Goal: Task Accomplishment & Management: Manage account settings

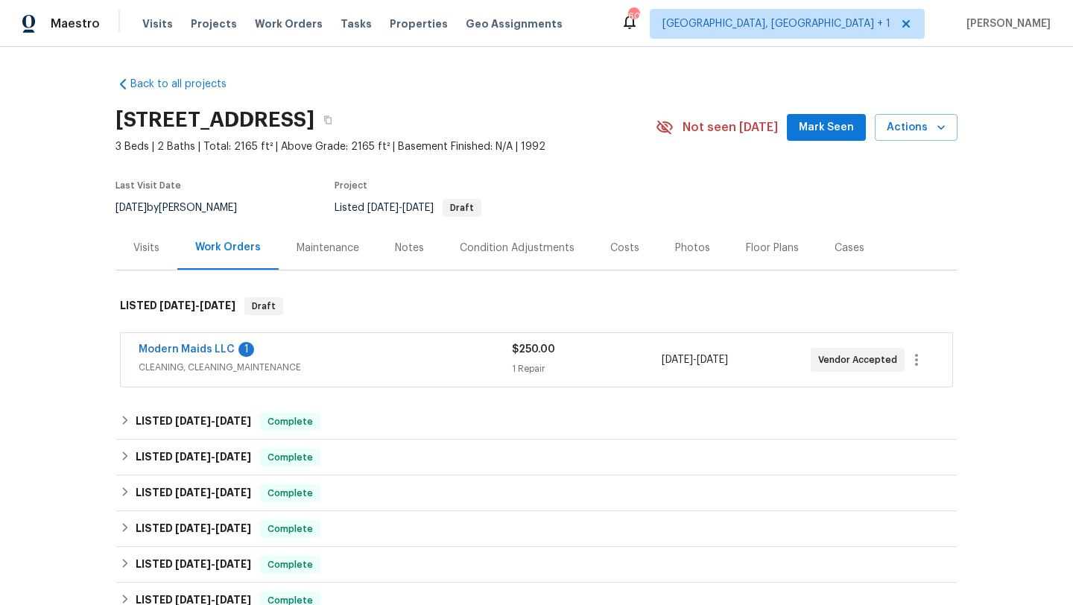
click at [389, 349] on div "Modern Maids LLC 1" at bounding box center [325, 351] width 373 height 18
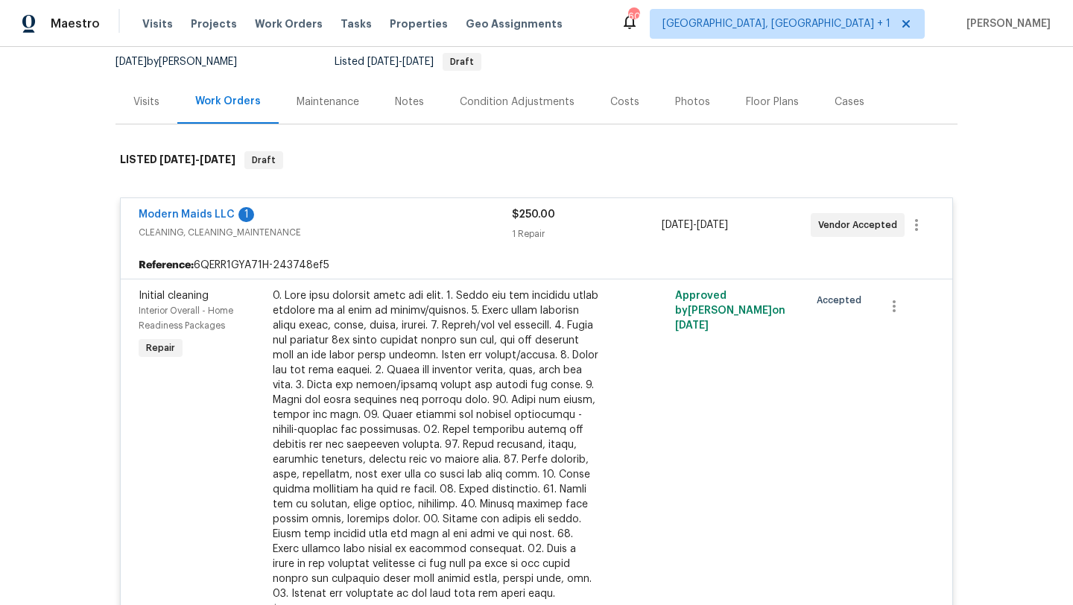
scroll to position [171, 0]
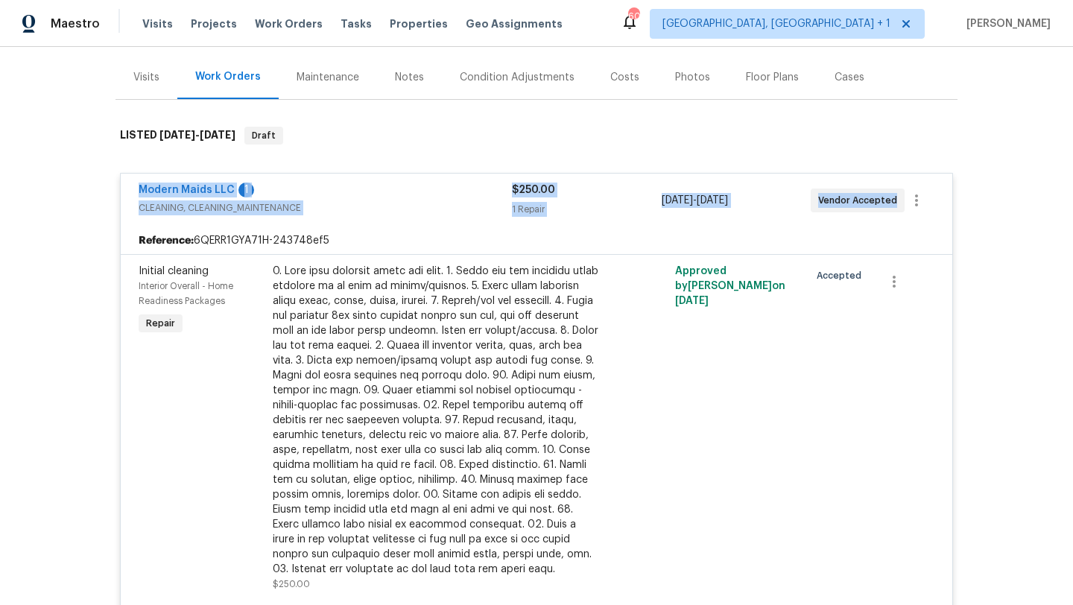
drag, startPoint x: 893, startPoint y: 203, endPoint x: 137, endPoint y: 189, distance: 756.1
click at [137, 189] on div "Modern Maids LLC 1 CLEANING, CLEANING_MAINTENANCE $250.00 1 Repair 8/11/2025 - …" at bounding box center [536, 201] width 831 height 54
copy div "Modern Maids LLC 1 CLEANING, CLEANING_MAINTENANCE $250.00 1 Repair 8/11/2025 - …"
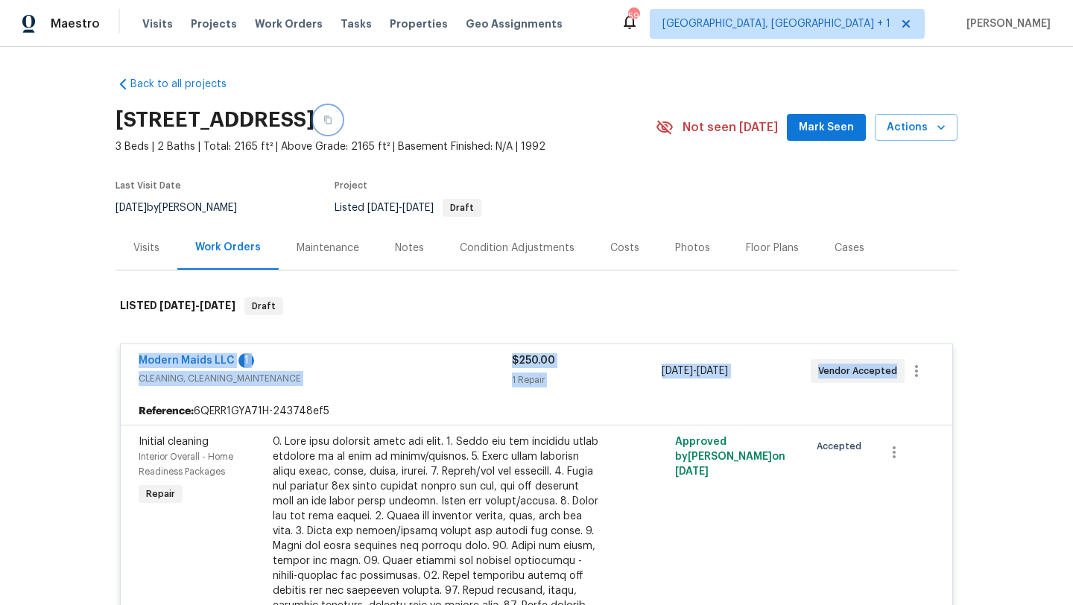
click at [332, 118] on icon "button" at bounding box center [327, 119] width 9 height 9
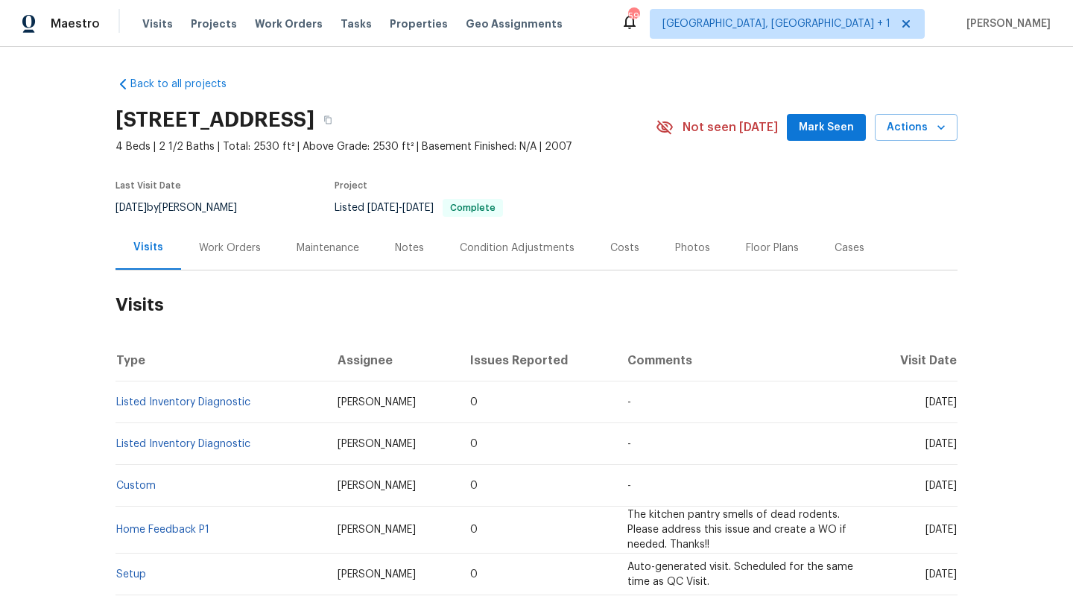
drag, startPoint x: 902, startPoint y: 404, endPoint x: 956, endPoint y: 407, distance: 53.7
click at [956, 407] on span "[DATE]" at bounding box center [940, 402] width 31 height 10
copy span "[DATE]"
click at [241, 247] on div "Work Orders" at bounding box center [230, 248] width 62 height 15
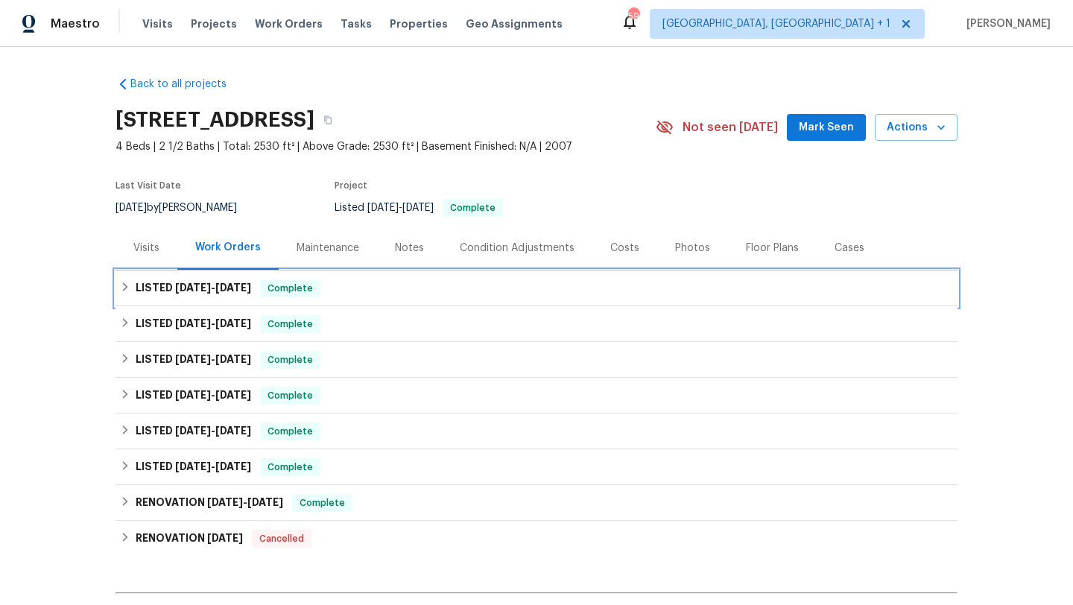
click at [261, 286] on span "Complete" at bounding box center [289, 288] width 57 height 15
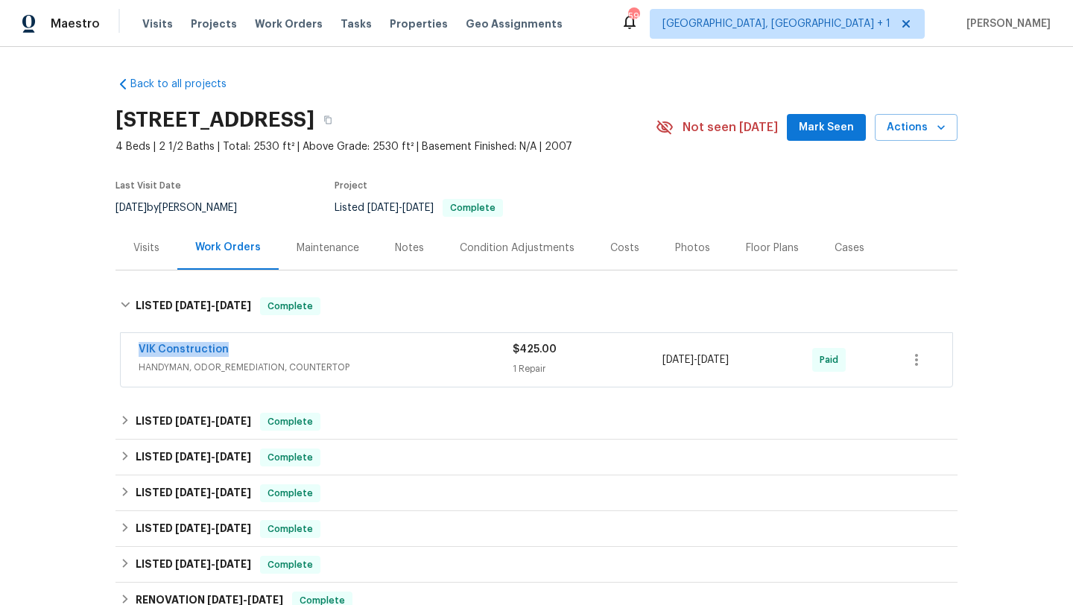
drag, startPoint x: 241, startPoint y: 352, endPoint x: 99, endPoint y: 349, distance: 142.3
click at [98, 349] on div "Back to all projects [STREET_ADDRESS] 4 Beds | 2 1/2 Baths | Total: 2530 ft² | …" at bounding box center [536, 326] width 1073 height 558
copy link "VIK Construction"
drag, startPoint x: 760, startPoint y: 363, endPoint x: 660, endPoint y: 363, distance: 100.6
click at [660, 363] on div "VIK Construction HANDYMAN, ODOR_REMEDIATION, COUNTERTOP $425.00 1 Repair 7/9/20…" at bounding box center [519, 360] width 760 height 36
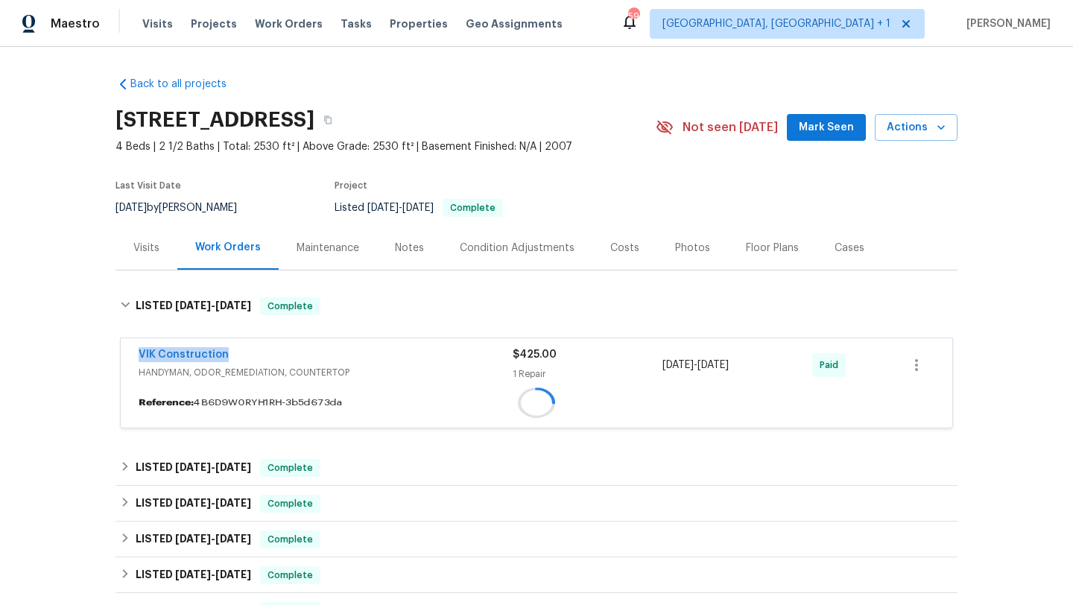
copy div "7/9/2025 - 7/9/2025"
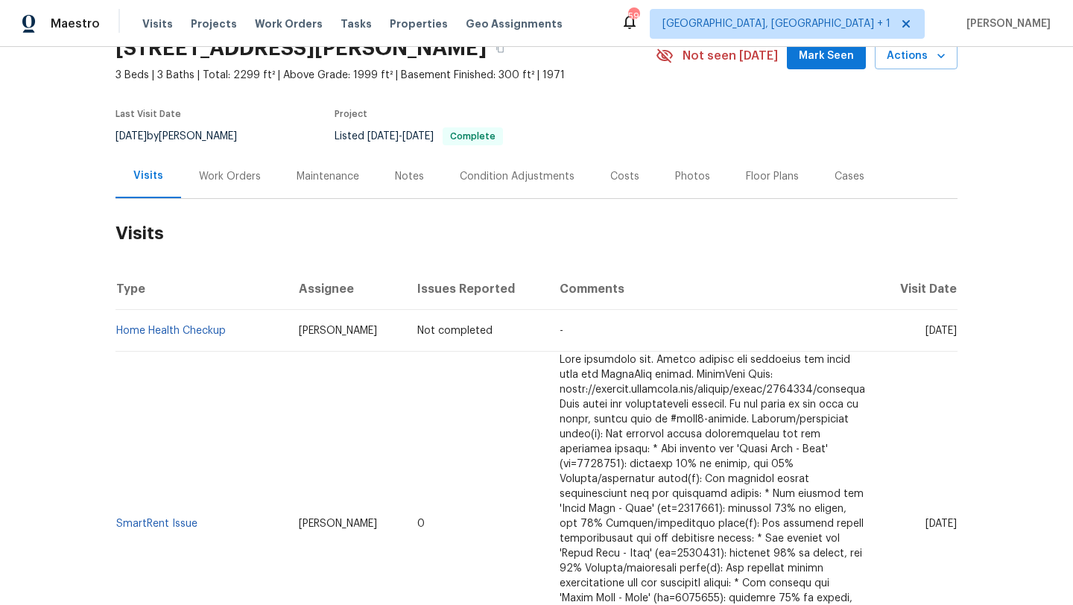
scroll to position [107, 0]
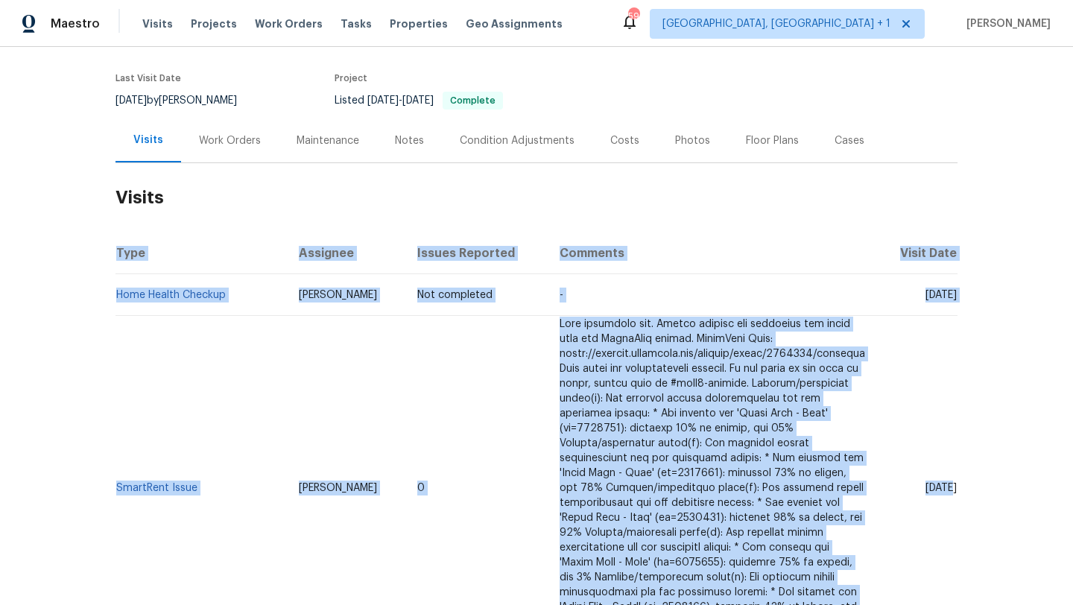
drag, startPoint x: 903, startPoint y: 480, endPoint x: 959, endPoint y: 481, distance: 56.6
click at [959, 481] on div "Back to all projects 1909 Wisterwood Dr, Hoover, AL 35226 3 Beds | 3 Baths | To…" at bounding box center [536, 326] width 1073 height 558
copy table "Type Assignee Issues Reported Comments Visit Date Home Health Checkup Ruth Fran…"
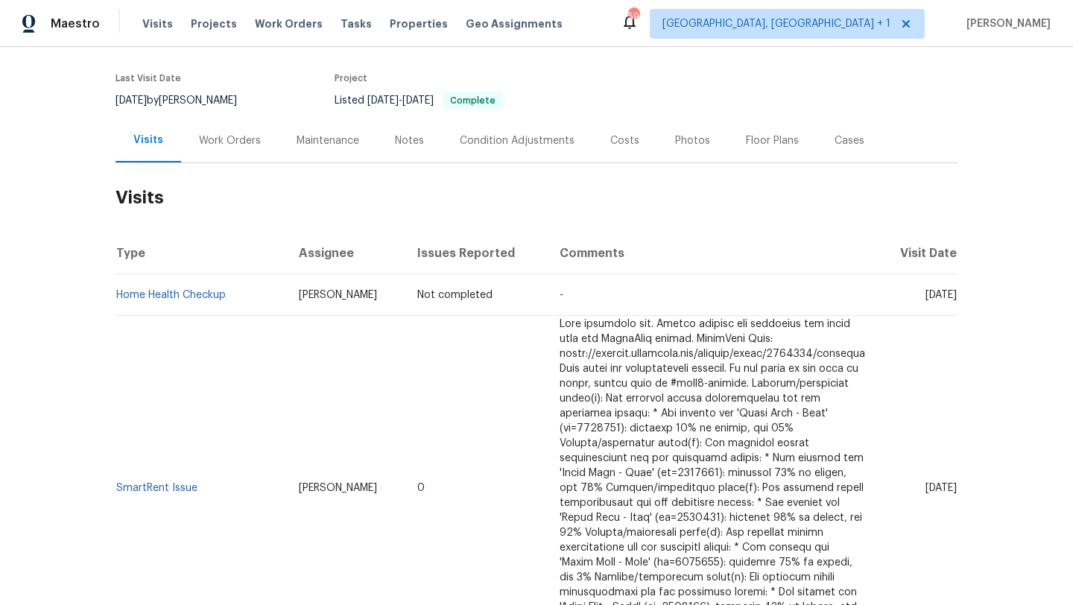
click at [219, 138] on div "Work Orders" at bounding box center [230, 140] width 62 height 15
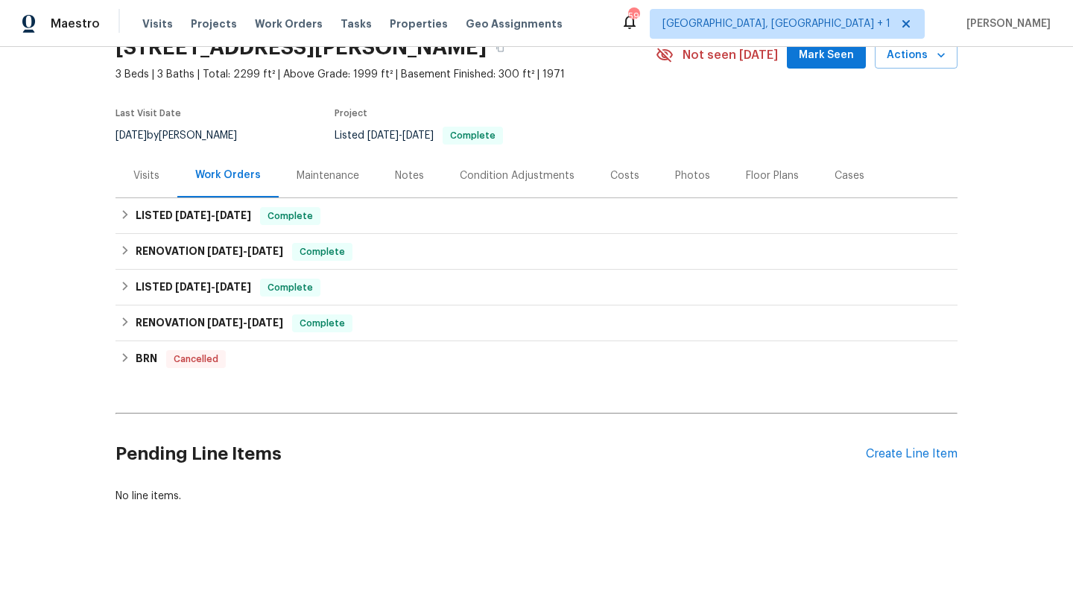
scroll to position [72, 0]
click at [245, 218] on span "6/13/25" at bounding box center [233, 215] width 36 height 10
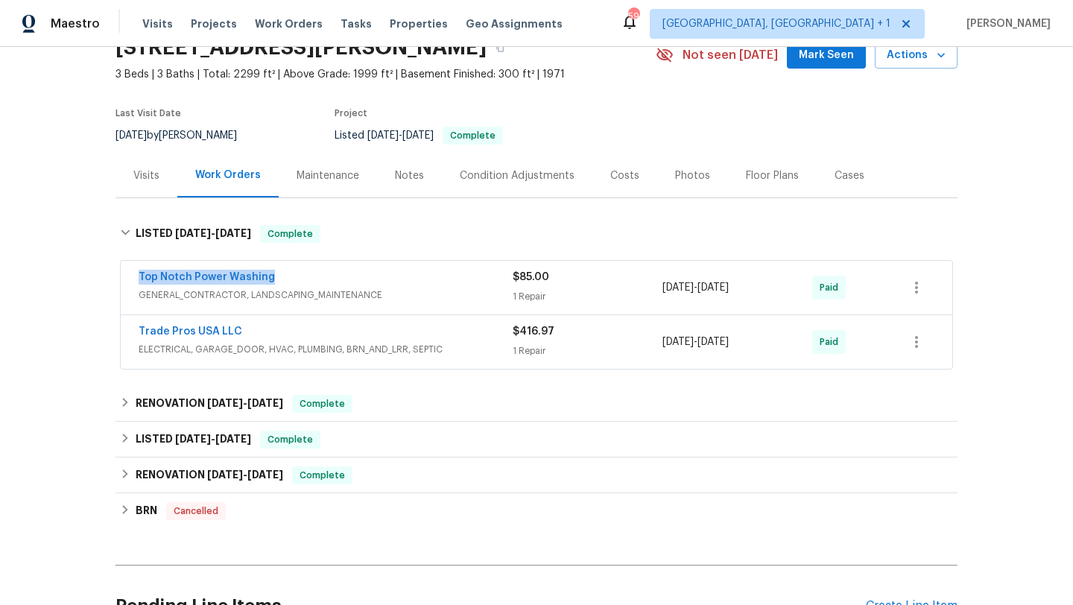
drag, startPoint x: 279, startPoint y: 275, endPoint x: 128, endPoint y: 276, distance: 151.2
click at [127, 276] on div "Top Notch Power Washing GENERAL_CONTRACTOR, LANDSCAPING_MAINTENANCE $85.00 1 Re…" at bounding box center [536, 288] width 831 height 54
copy link "Top Notch Power Washing"
click at [455, 109] on div "Project" at bounding box center [477, 118] width 286 height 18
drag, startPoint x: 774, startPoint y: 293, endPoint x: 649, endPoint y: 292, distance: 125.1
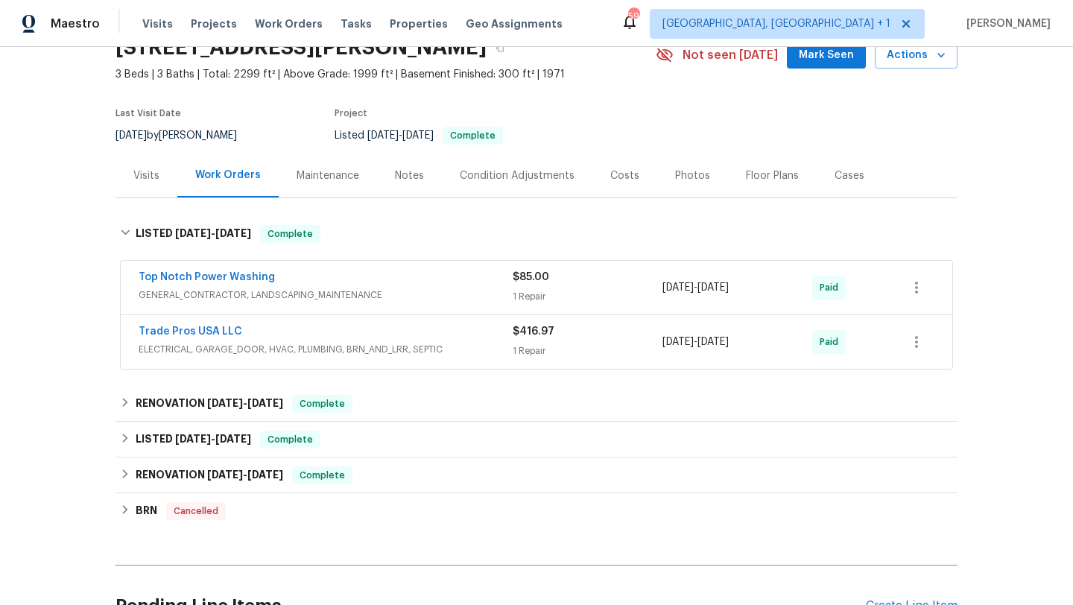
click at [648, 292] on div "Top Notch Power Washing GENERAL_CONTRACTOR, LANDSCAPING_MAINTENANCE $85.00 1 Re…" at bounding box center [519, 288] width 760 height 36
copy div "6/9/2025 - 6/13/2025"
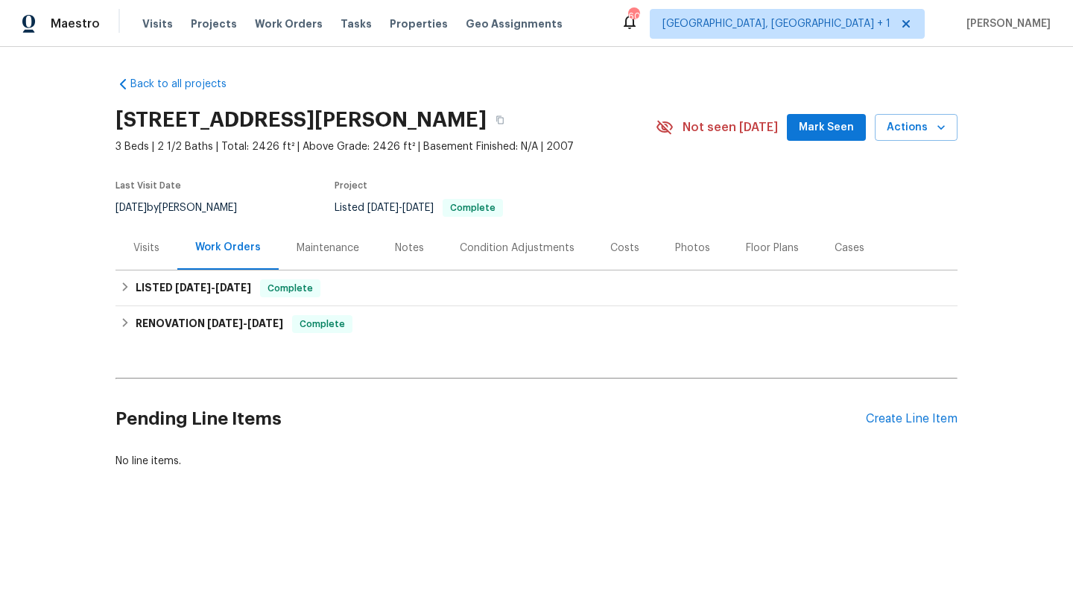
click at [147, 250] on div "Visits" at bounding box center [146, 248] width 26 height 15
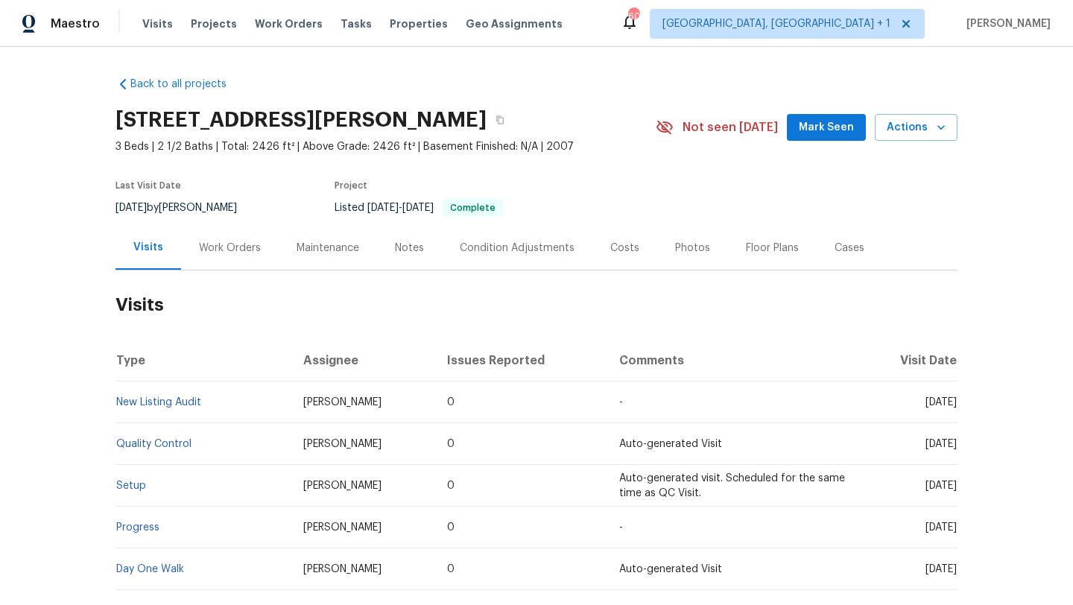
click at [225, 252] on div "Work Orders" at bounding box center [230, 248] width 62 height 15
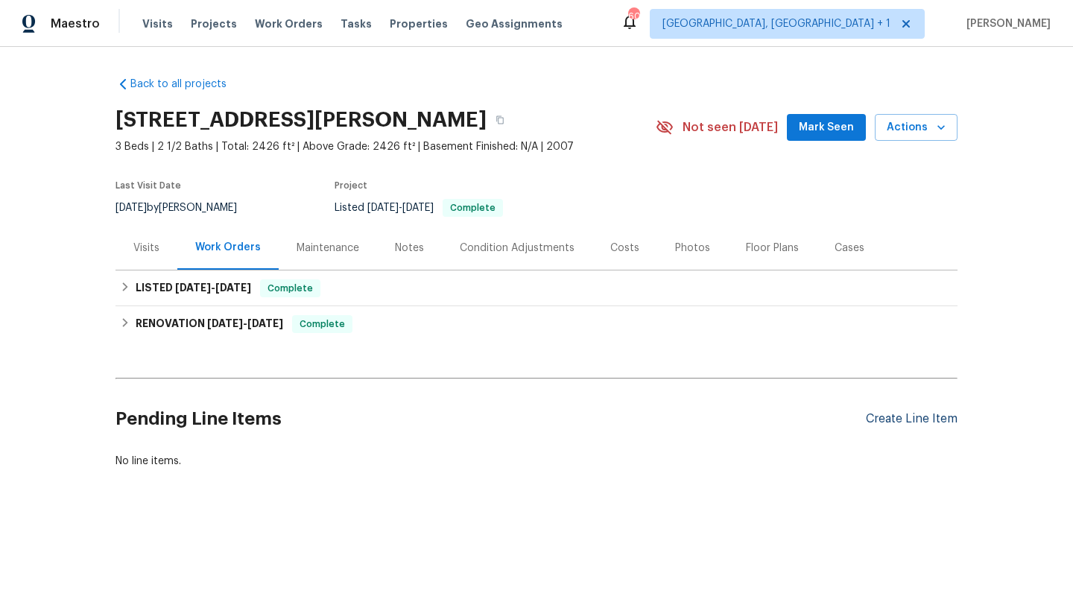
click at [930, 415] on div "Create Line Item" at bounding box center [911, 419] width 92 height 14
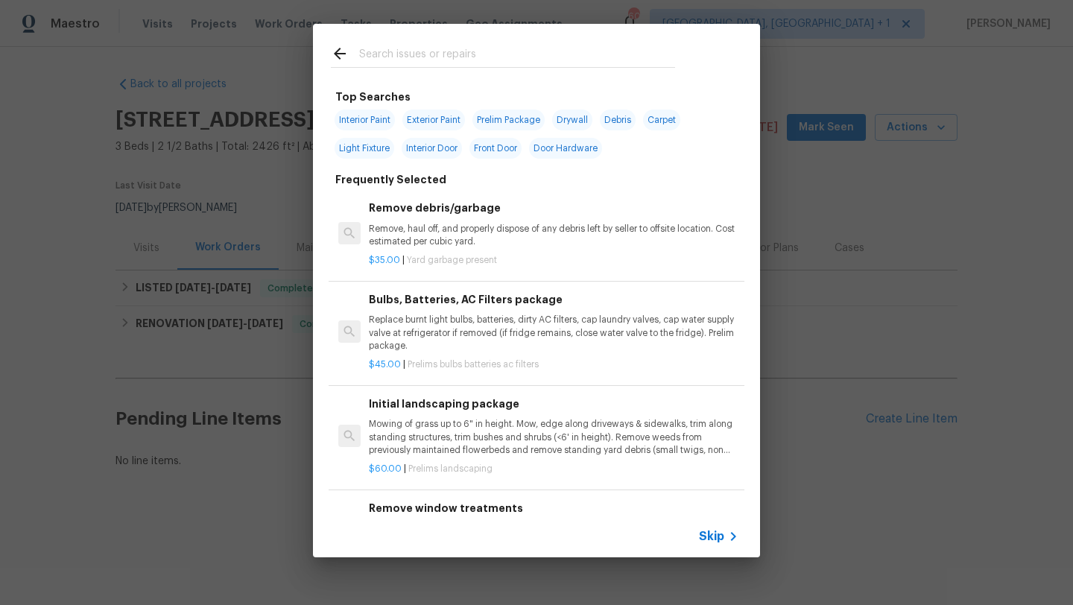
click at [709, 535] on span "Skip" at bounding box center [711, 536] width 25 height 15
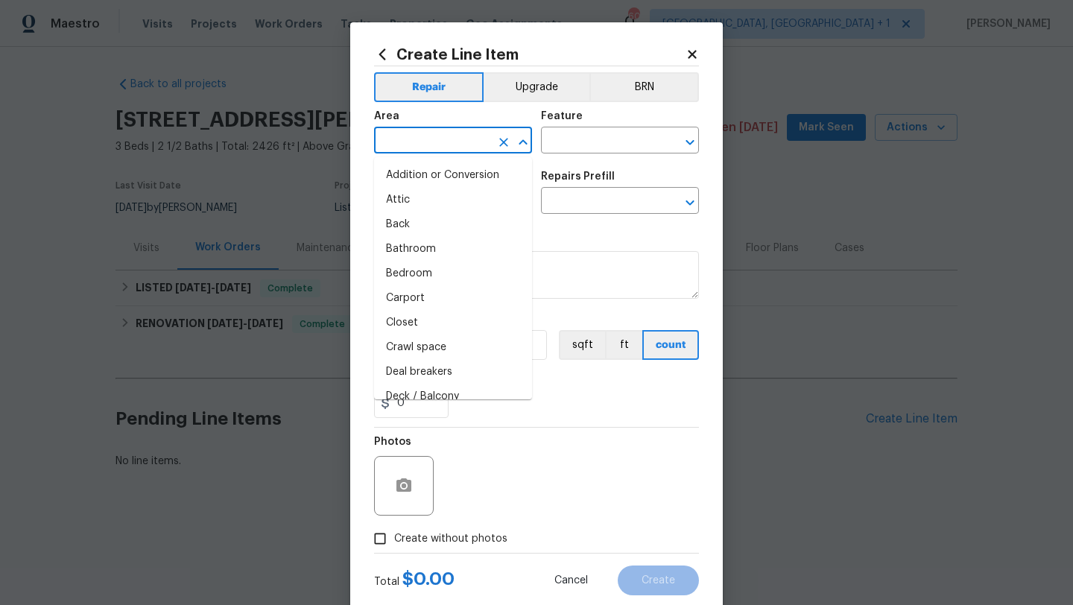
click at [411, 144] on input "text" at bounding box center [432, 141] width 116 height 23
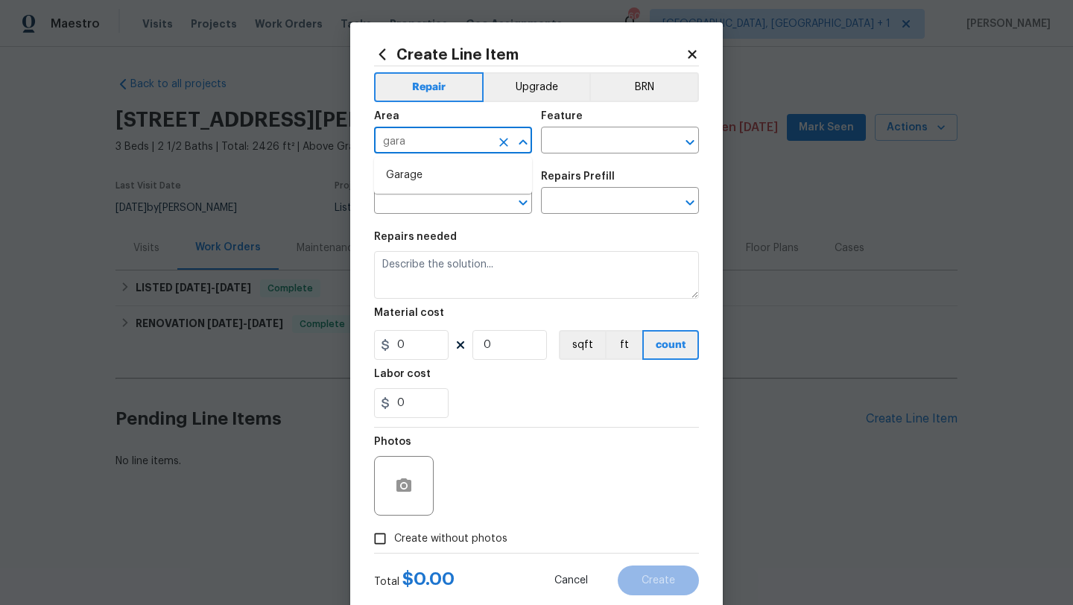
click at [416, 168] on li "Garage" at bounding box center [453, 175] width 158 height 25
type input "Garage"
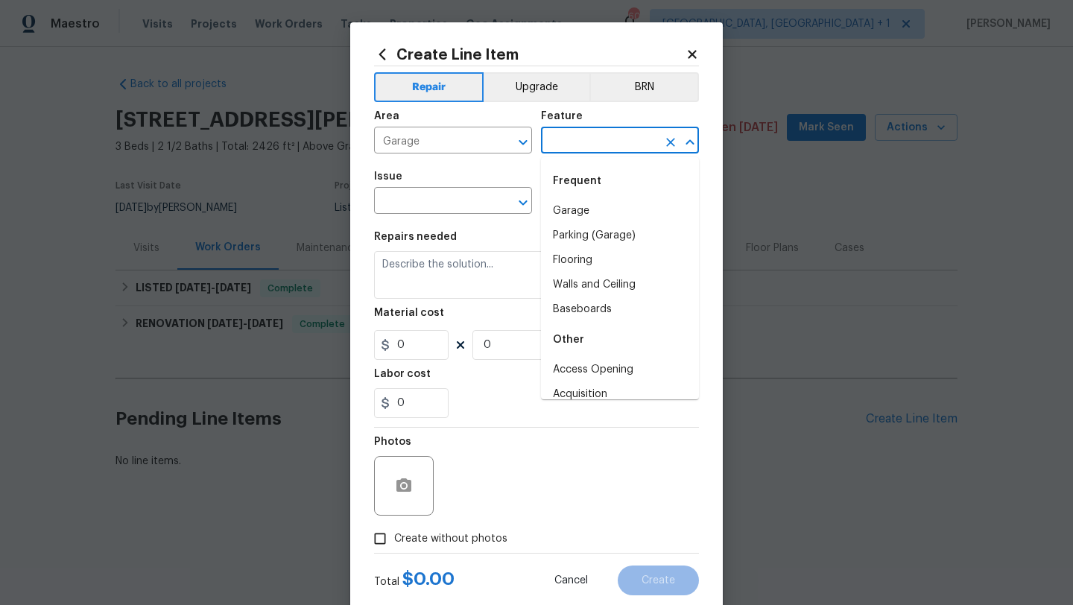
click at [558, 147] on input "text" at bounding box center [599, 141] width 116 height 23
click at [591, 206] on li "Garage" at bounding box center [620, 211] width 158 height 25
type input "Garage"
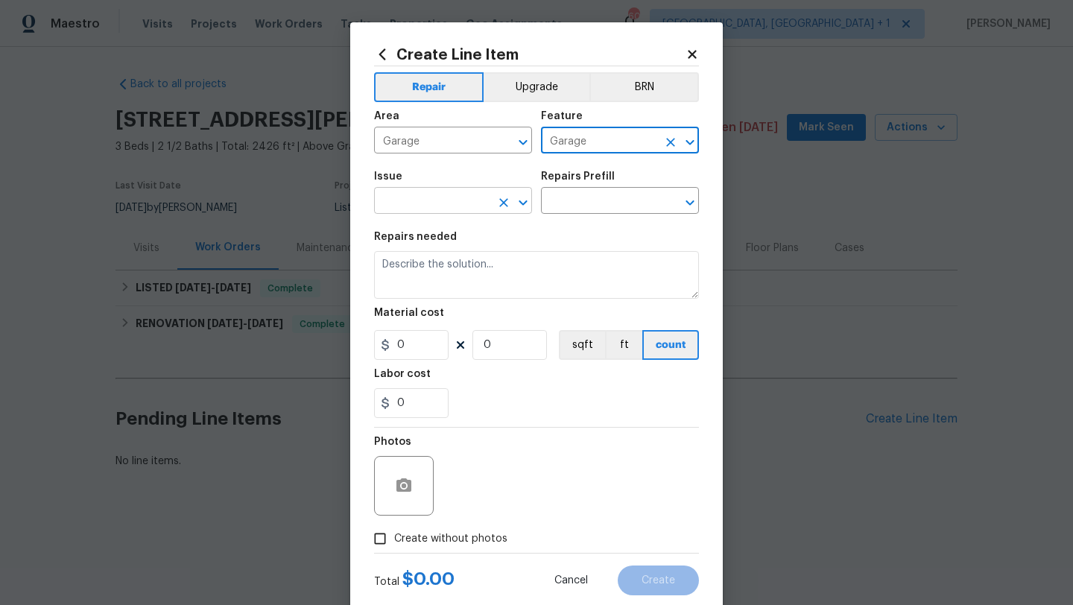
click at [458, 203] on input "text" at bounding box center [432, 202] width 116 height 23
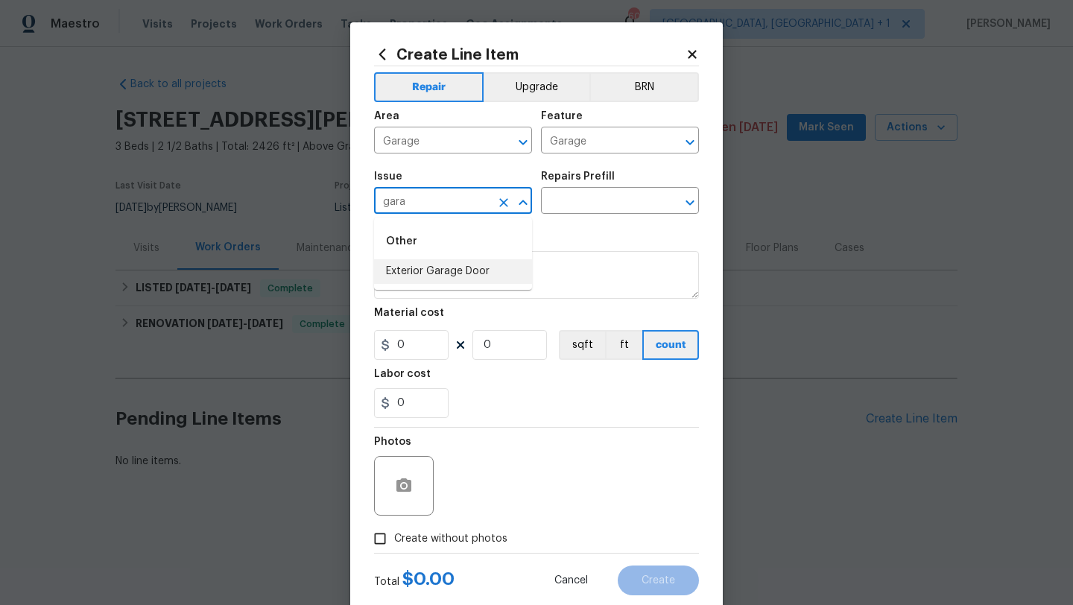
click at [467, 272] on li "Exterior Garage Door" at bounding box center [453, 271] width 158 height 25
type input "Exterior Garage Door"
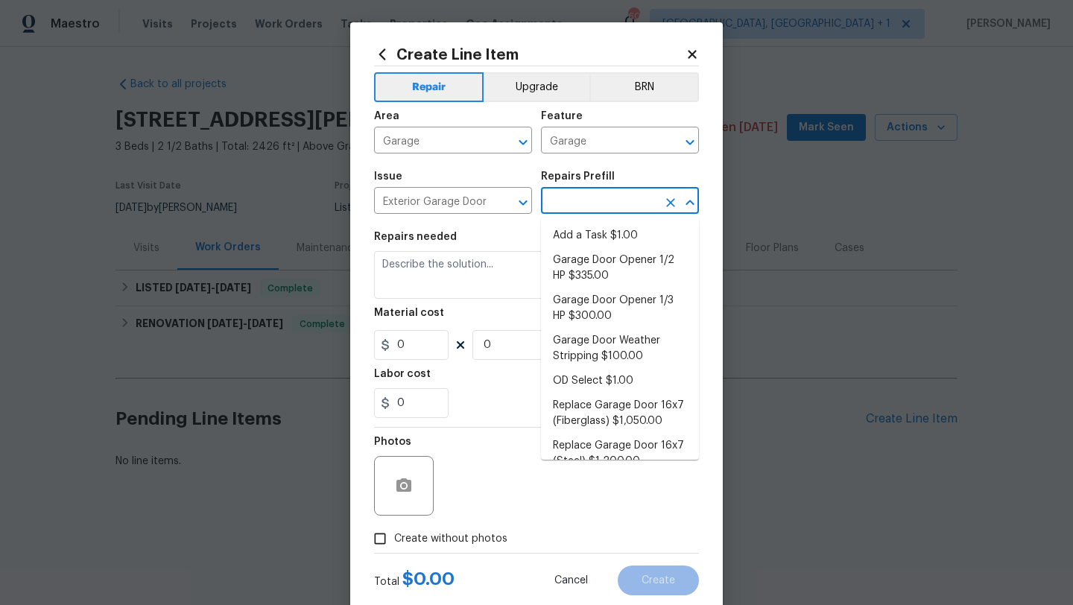
click at [583, 203] on input "text" at bounding box center [599, 202] width 116 height 23
click at [597, 232] on li "Add a Task $1.00" at bounding box center [620, 235] width 158 height 25
type input "Interior Door"
type input "Add a Task $1.00"
type textarea "HPM to detail"
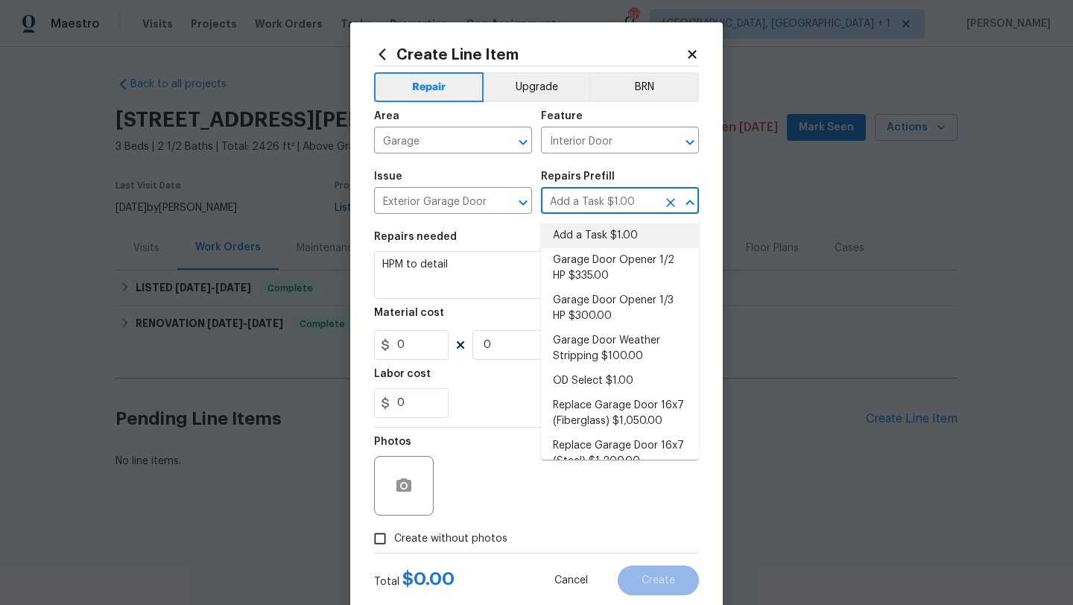
type input "1"
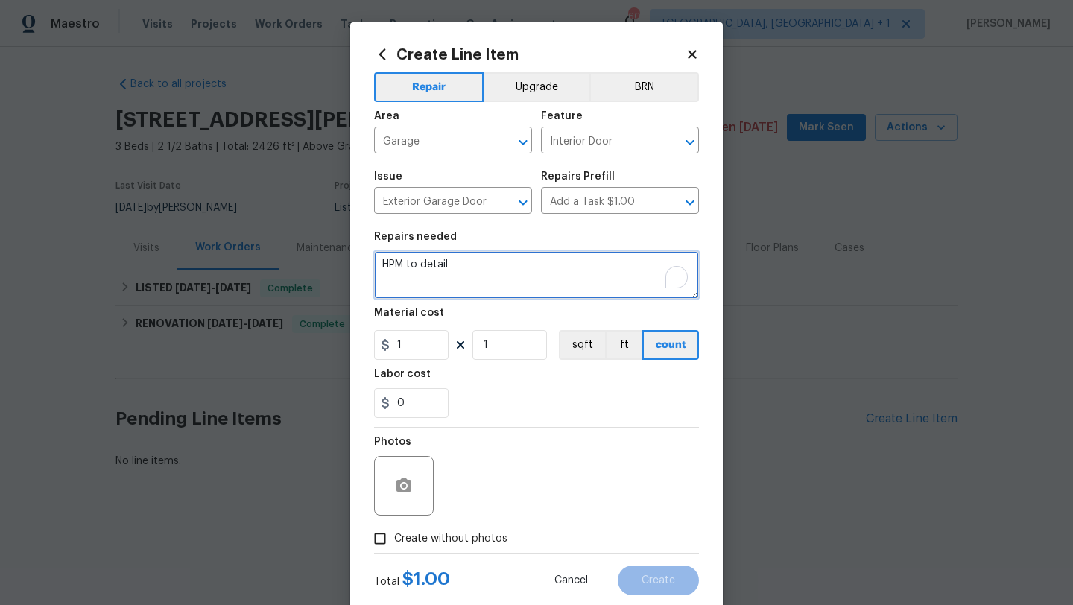
drag, startPoint x: 464, startPoint y: 269, endPoint x: 338, endPoint y: 263, distance: 126.0
click at [338, 263] on div "Create Line Item Repair Upgrade BRN Area Garage ​ Feature Interior Door ​ Issue…" at bounding box center [536, 302] width 1073 height 605
click at [534, 275] on textarea "To enrich screen reader interactions, please activate Accessibility in Grammarl…" at bounding box center [536, 275] width 325 height 48
paste textarea "(Remove and paste feedback message here). Ensure that the garage door is fully …"
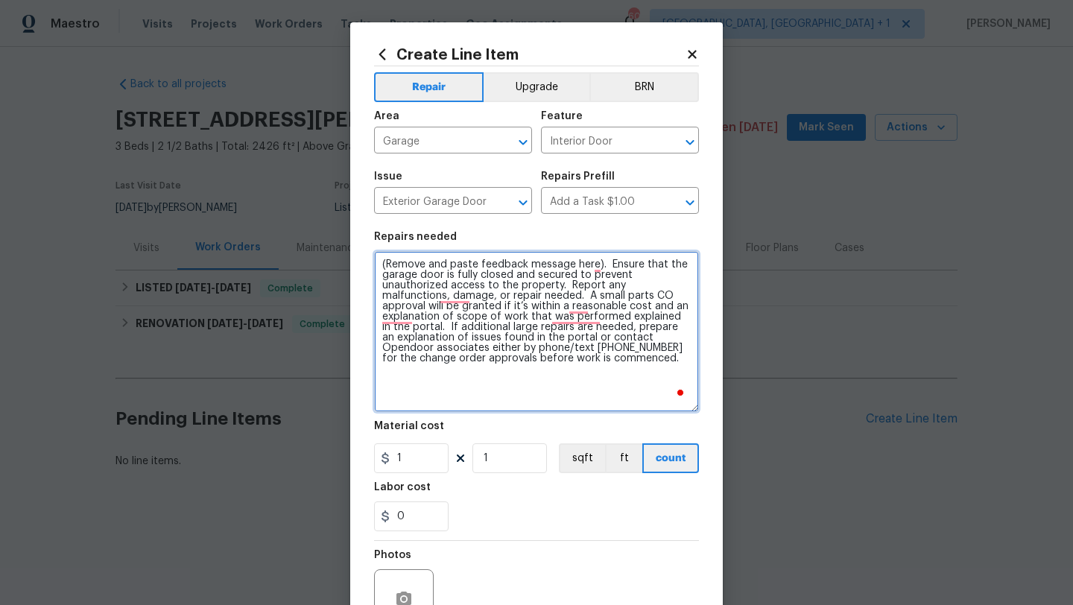
drag, startPoint x: 696, startPoint y: 295, endPoint x: 720, endPoint y: 407, distance: 115.0
click at [720, 408] on div "Create Line Item Repair Upgrade BRN Area Garage ​ Feature Interior Door ​ Issue…" at bounding box center [536, 377] width 372 height 710
drag, startPoint x: 601, startPoint y: 265, endPoint x: 378, endPoint y: 267, distance: 223.5
click at [377, 267] on div "Create Line Item Repair Upgrade BRN Area Garage ​ Feature Interior Door ​ Issue…" at bounding box center [536, 377] width 1073 height 754
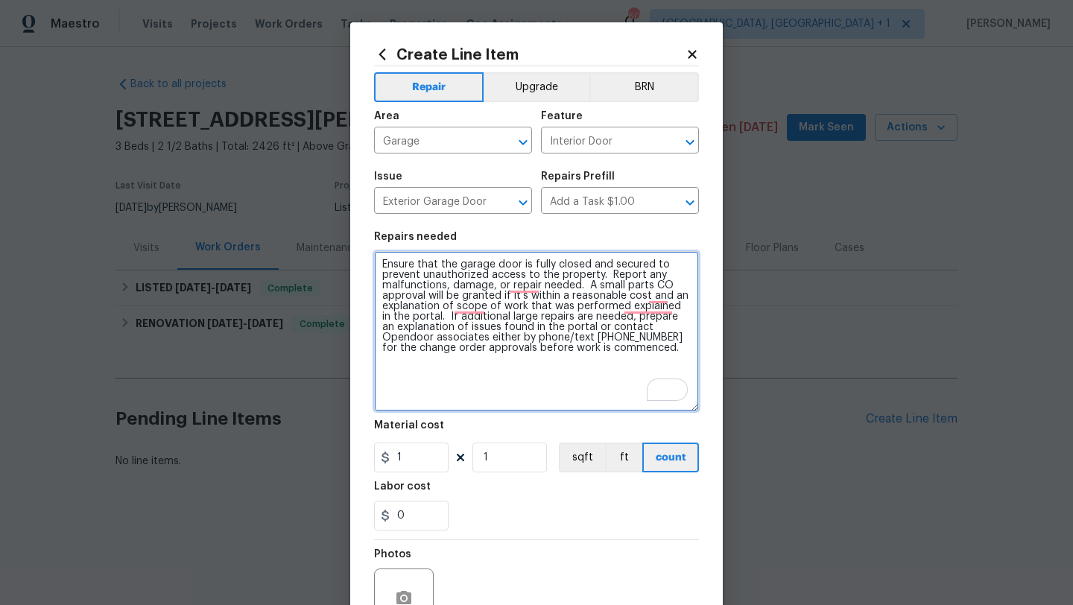
paste textarea "the garage door bar thats been broken off"
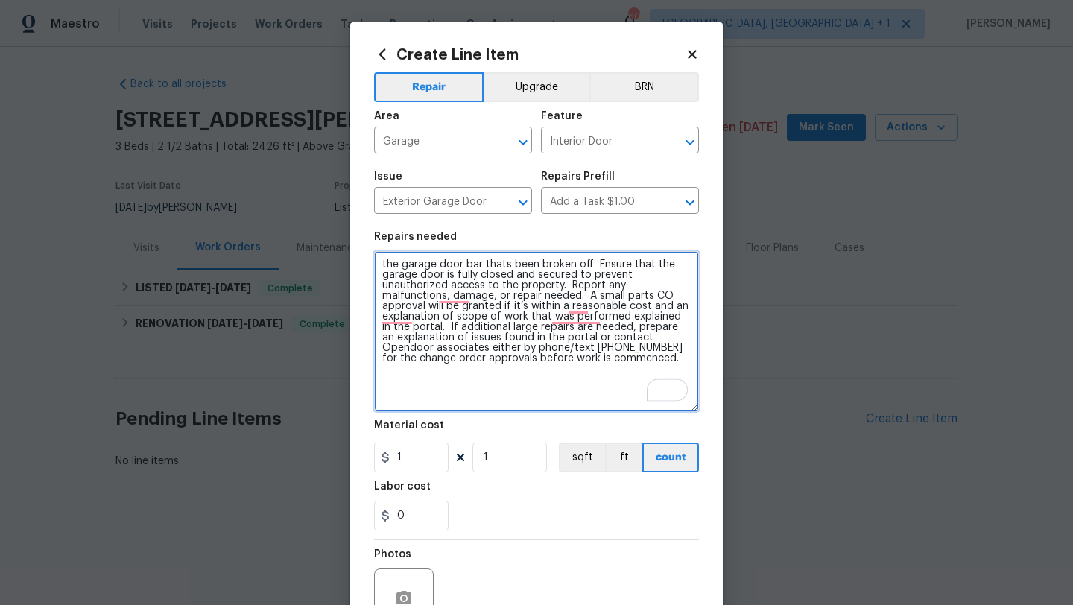
click at [384, 267] on textarea "the garage door bar thats been broken off Ensure that the garage door is fully …" at bounding box center [536, 331] width 325 height 160
click at [496, 267] on textarea "The garage door bar thats been broken off Ensure that the garage door is fully …" at bounding box center [536, 331] width 325 height 160
click at [601, 265] on textarea "The garage door bar that's been broken off Ensure that the garage door is fully…" at bounding box center [536, 331] width 325 height 160
click at [456, 302] on textarea "The garage door bar that's been broken off. Ensure that the garage door is full…" at bounding box center [536, 331] width 325 height 160
click at [455, 296] on textarea "The garage door bar that's been broken off. Ensure that the garage door is full…" at bounding box center [536, 331] width 325 height 160
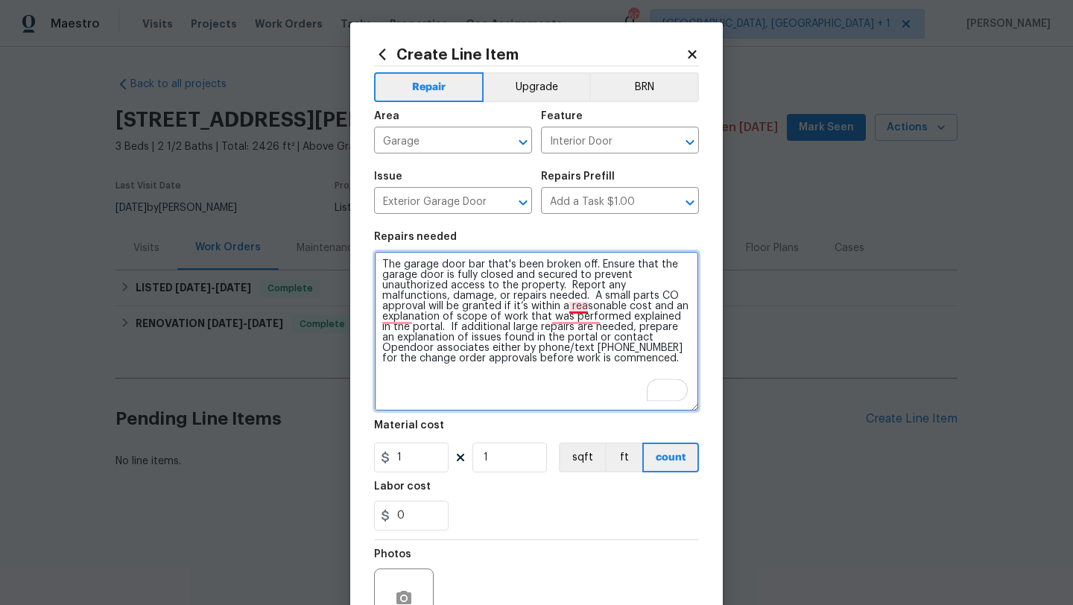
click at [580, 308] on textarea "The garage door bar that's been broken off. Ensure that the garage door is full…" at bounding box center [536, 331] width 325 height 160
click at [577, 314] on textarea "The garage door bar that's been broken off. Ensure that the garage door is full…" at bounding box center [536, 331] width 325 height 160
click at [562, 305] on textarea "The garage door bar that's been broken off. Ensure that the garage door is full…" at bounding box center [536, 331] width 325 height 160
click at [576, 308] on textarea "The garage door bar that's been broken off. Ensure that the garage door is full…" at bounding box center [536, 331] width 325 height 160
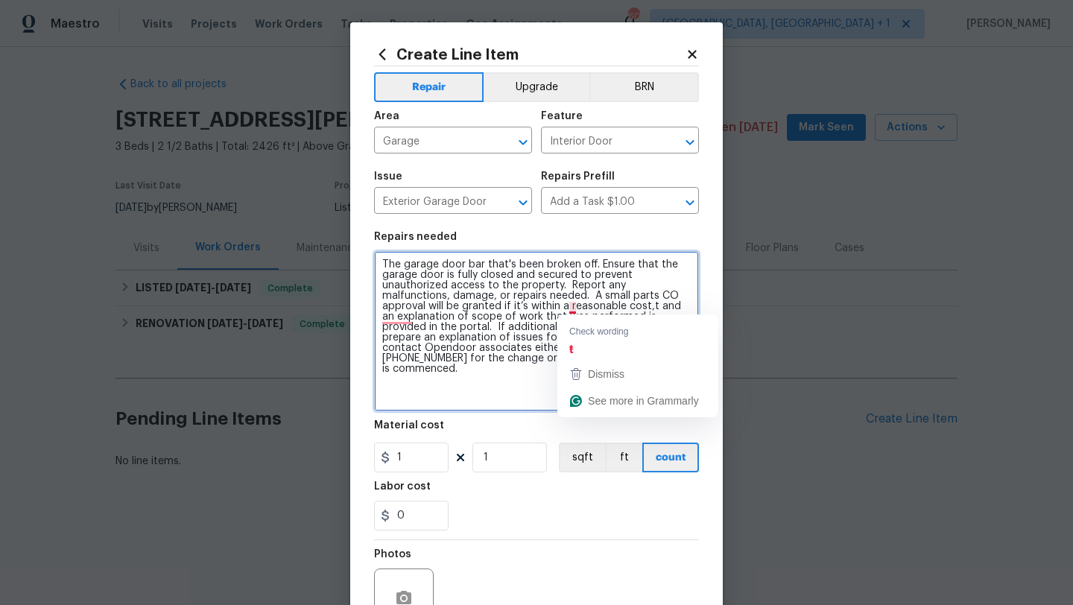
click at [574, 308] on textarea "The garage door bar that's been broken off. Ensure that the garage door is full…" at bounding box center [536, 331] width 325 height 160
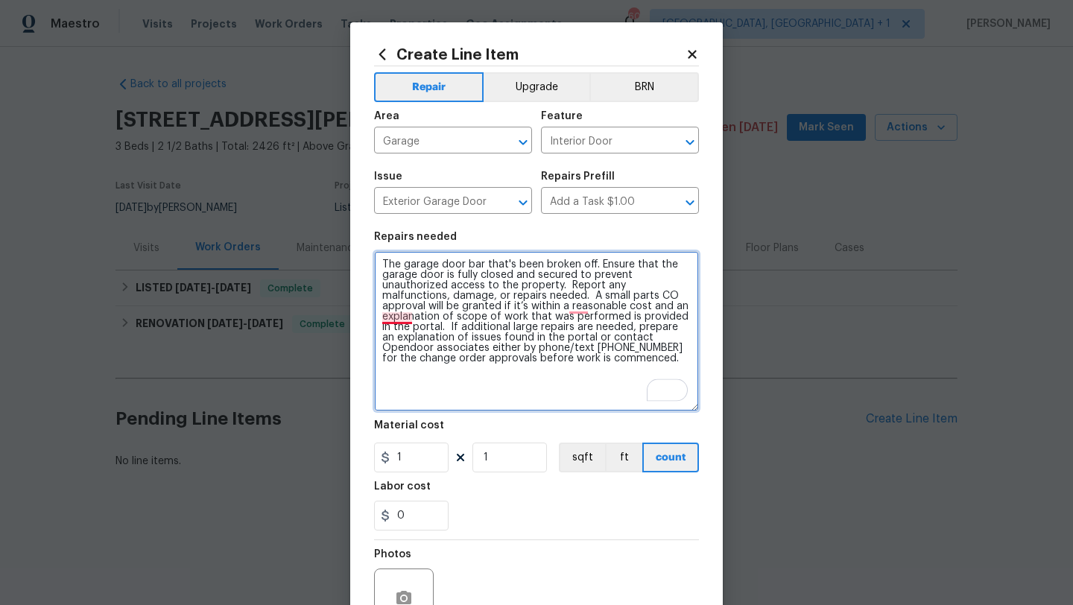
click at [404, 312] on textarea "The garage door bar that's been broken off. Ensure that the garage door is full…" at bounding box center [536, 331] width 325 height 160
click at [572, 306] on textarea "The garage door bar that's been broken off. Ensure that the garage door is full…" at bounding box center [536, 331] width 325 height 160
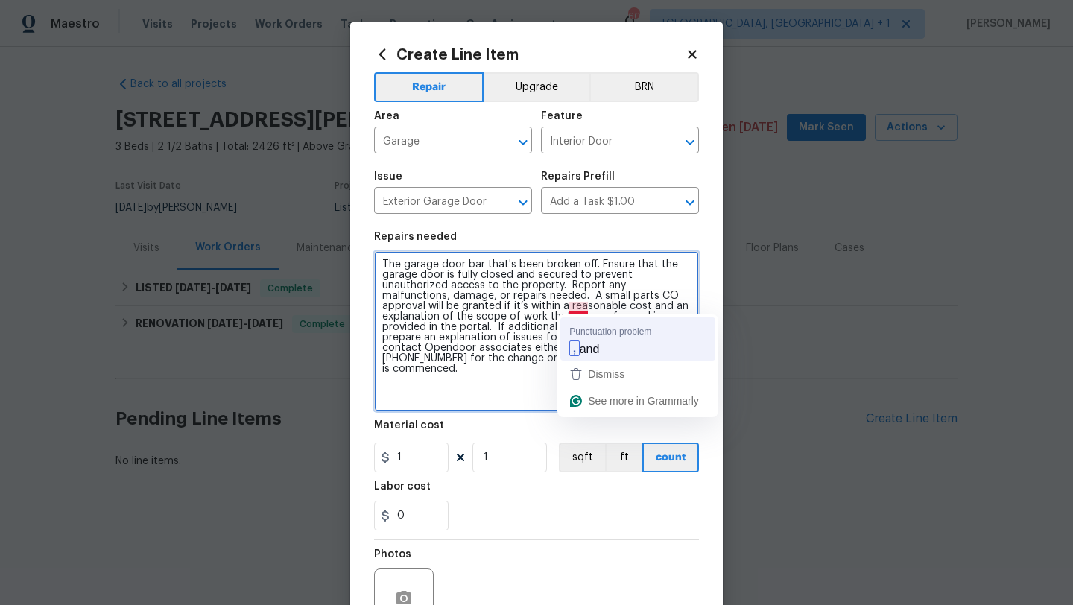
click at [585, 360] on div "Punctuation problem , and Dismiss See more in Grammarly" at bounding box center [637, 365] width 161 height 103
type textarea "The garage door bar that's been broken off. Ensure that the garage door is full…"
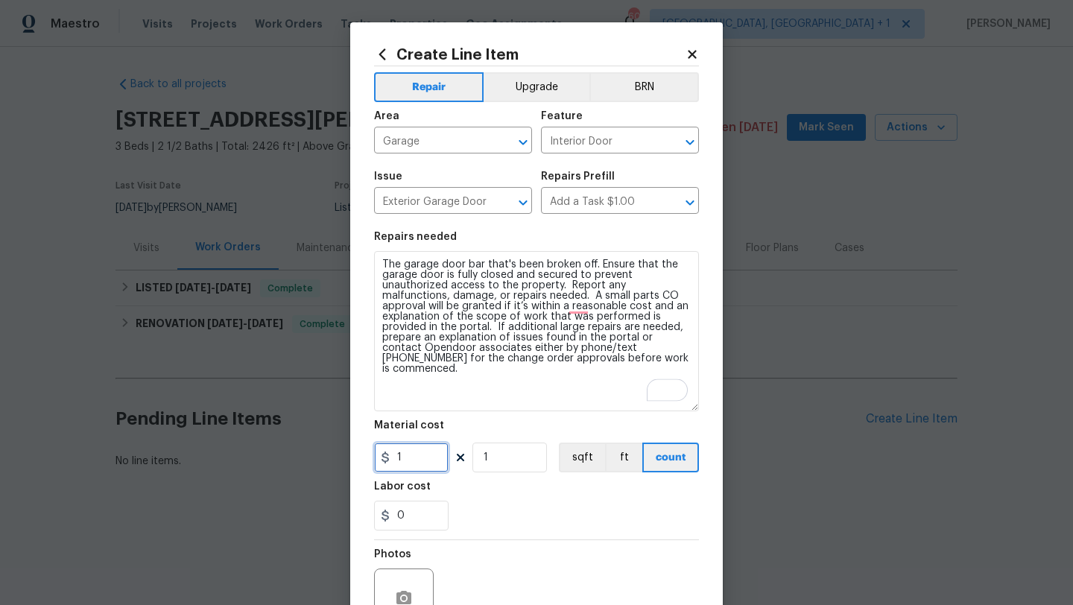
drag, startPoint x: 431, startPoint y: 459, endPoint x: 396, endPoint y: 456, distance: 35.1
click at [396, 457] on input "1" at bounding box center [411, 457] width 74 height 30
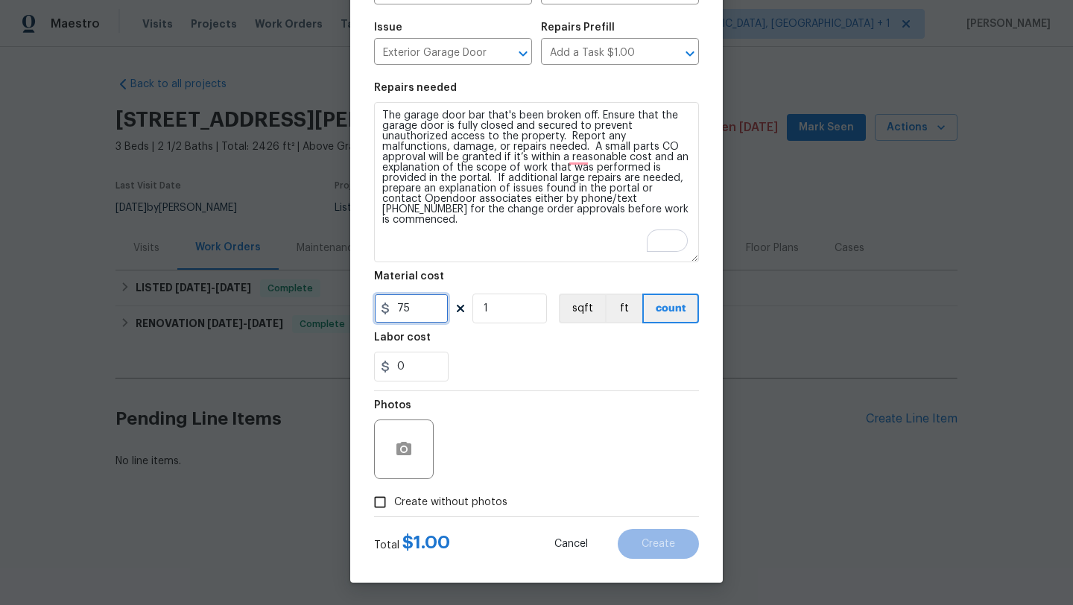
type input "75"
click at [378, 498] on input "Create without photos" at bounding box center [380, 502] width 28 height 28
checkbox input "true"
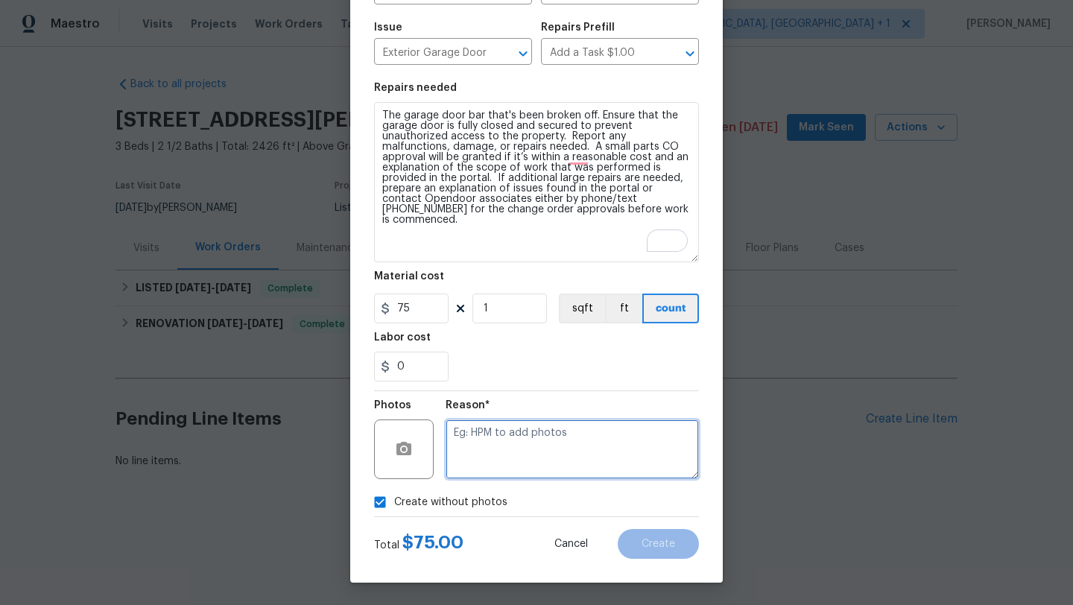
click at [494, 463] on textarea at bounding box center [571, 449] width 253 height 60
type textarea "N/A"
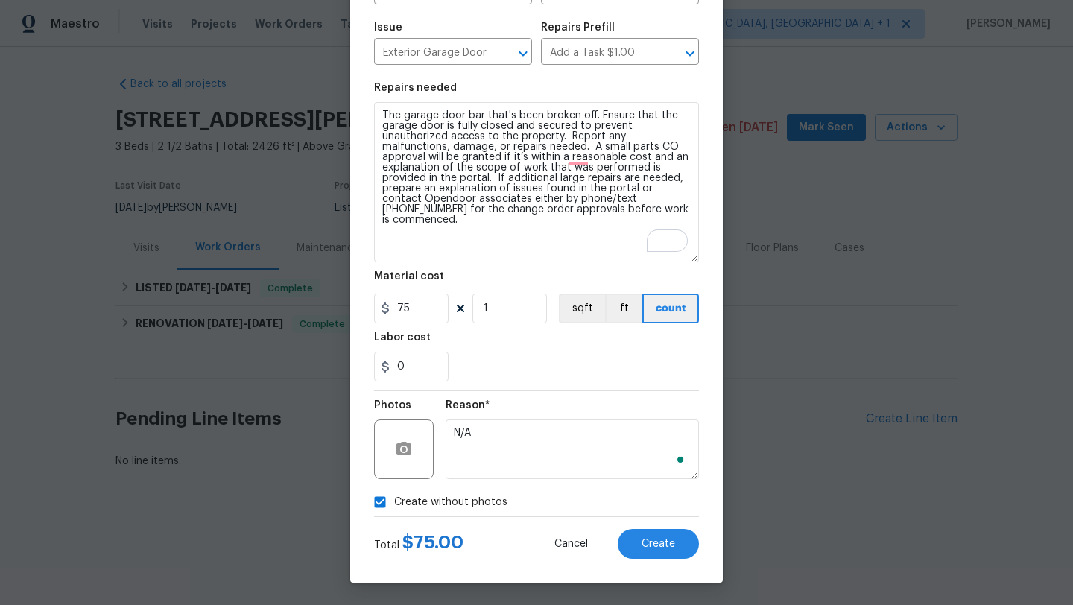
click at [668, 562] on div "Create Line Item Repair Upgrade BRN Area Garage ​ Feature Interior Door ​ Issue…" at bounding box center [536, 227] width 372 height 709
click at [667, 550] on button "Create" at bounding box center [657, 544] width 81 height 30
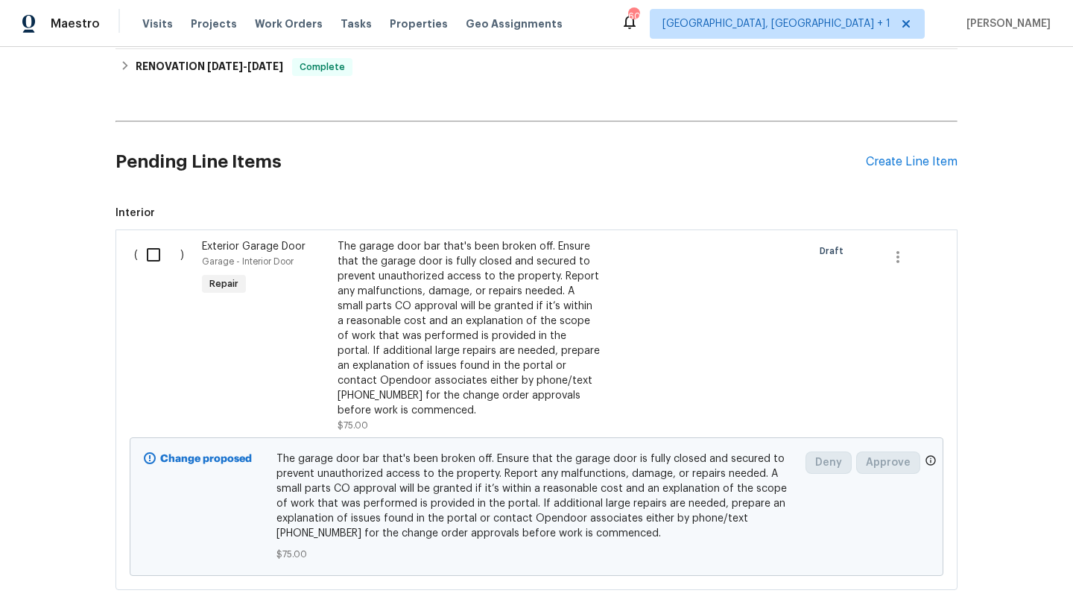
scroll to position [343, 0]
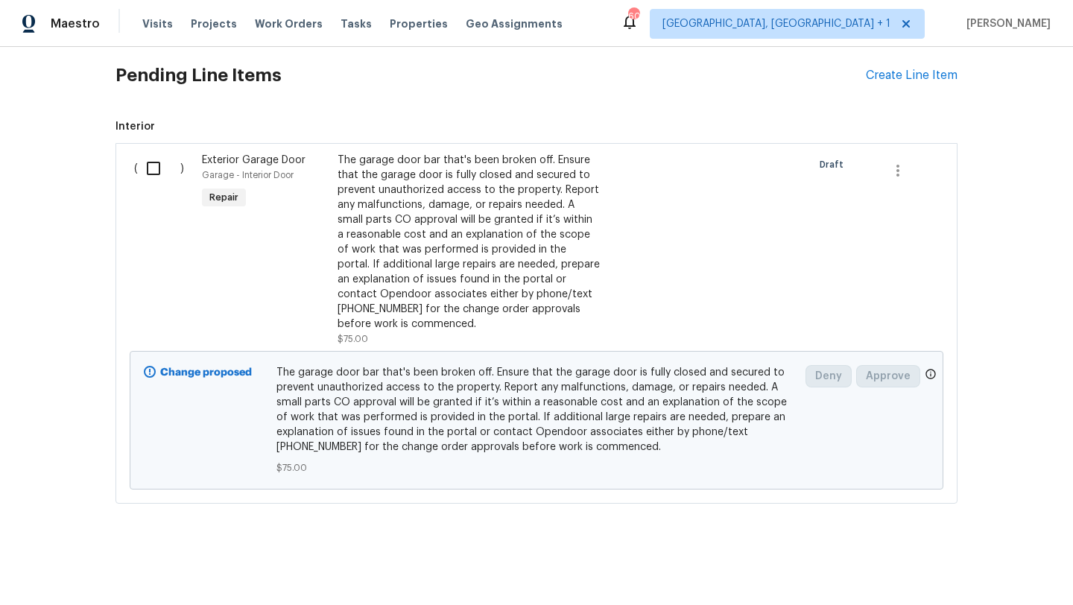
click at [161, 167] on input "checkbox" at bounding box center [159, 168] width 42 height 31
checkbox input "true"
click at [994, 568] on span "Create Work Order" at bounding box center [987, 568] width 99 height 19
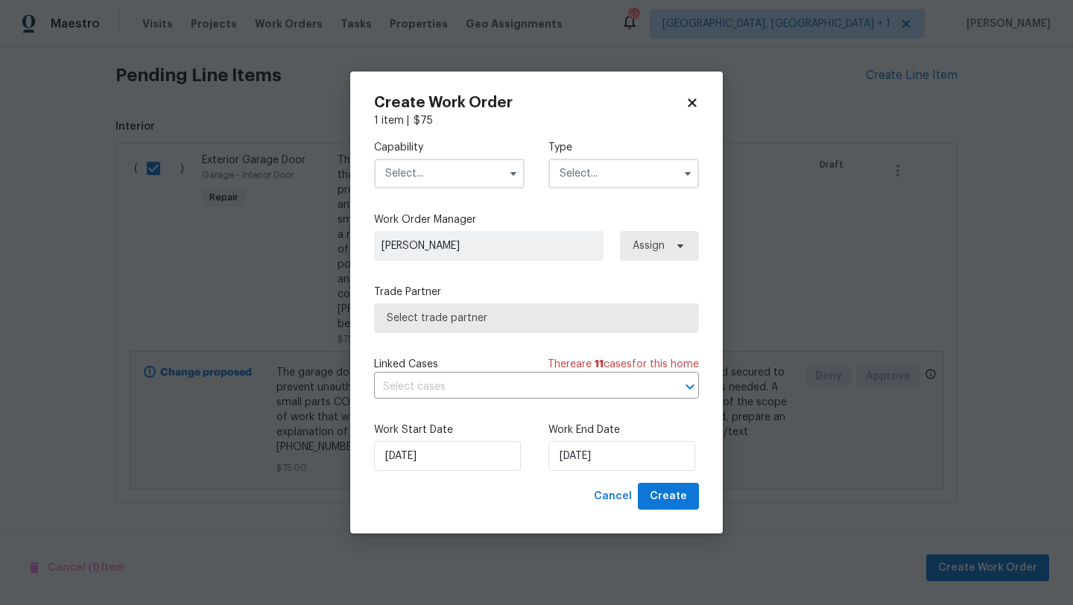
click at [436, 176] on input "text" at bounding box center [449, 174] width 150 height 30
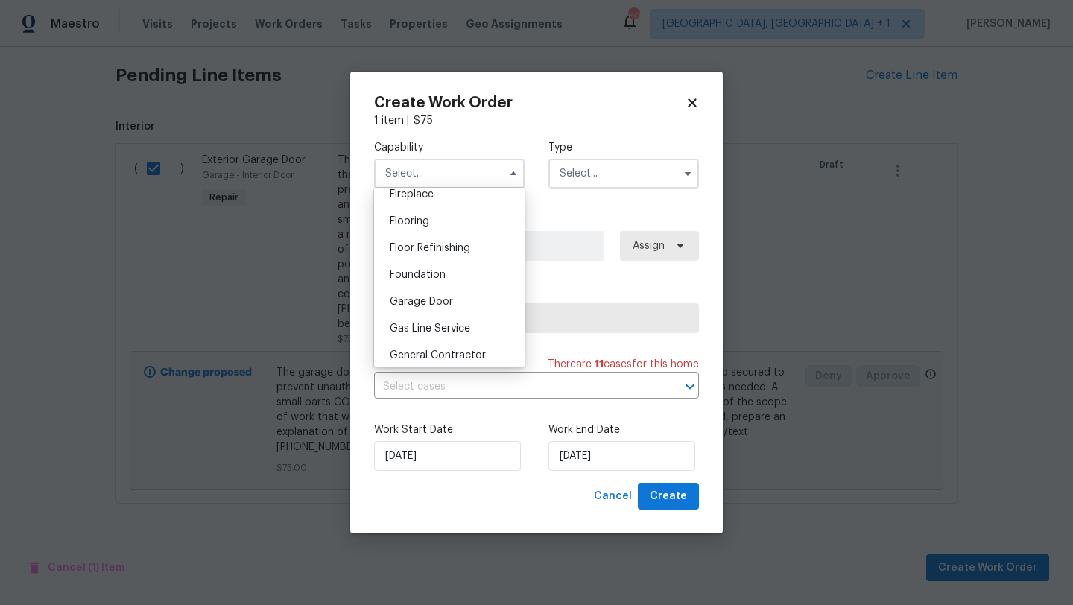
scroll to position [619, 0]
click at [460, 298] on span "General Contractor" at bounding box center [438, 298] width 96 height 10
type input "General Contractor"
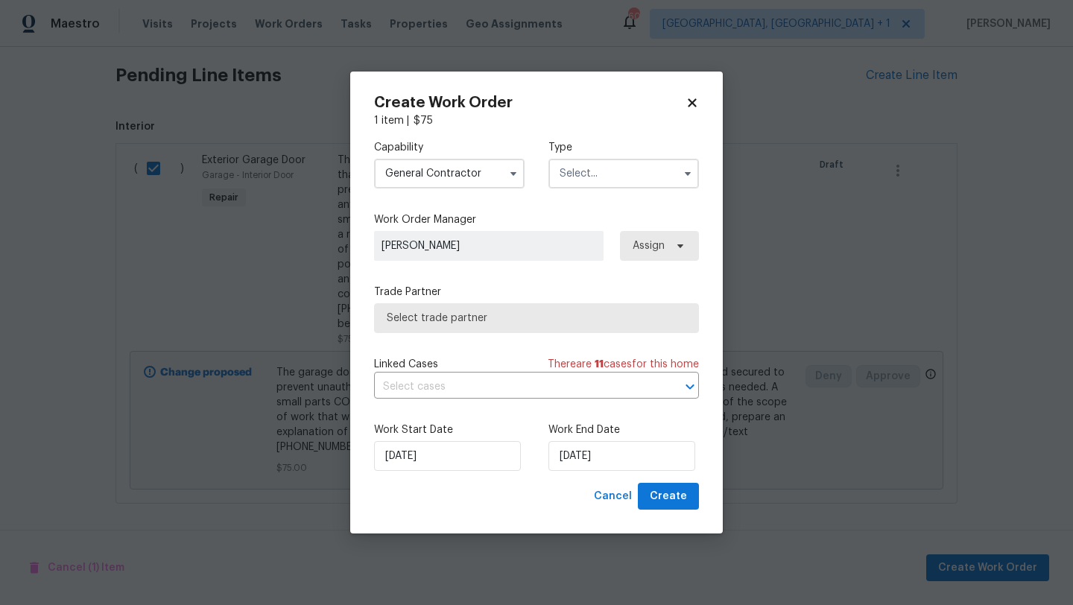
click at [591, 171] on input "text" at bounding box center [623, 174] width 150 height 30
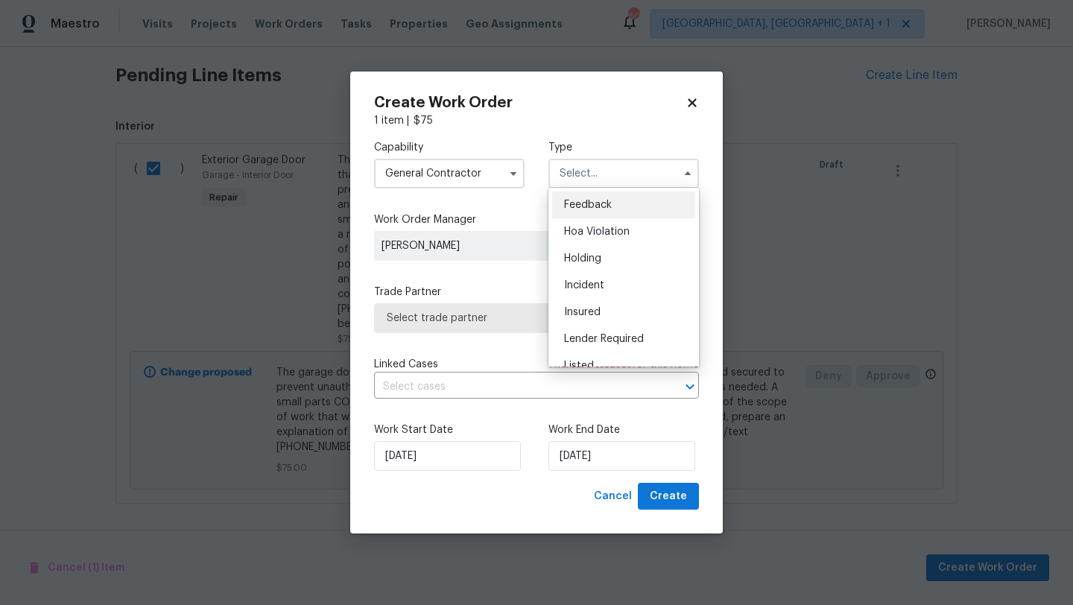
click at [597, 201] on span "Feedback" at bounding box center [588, 205] width 48 height 10
type input "Feedback"
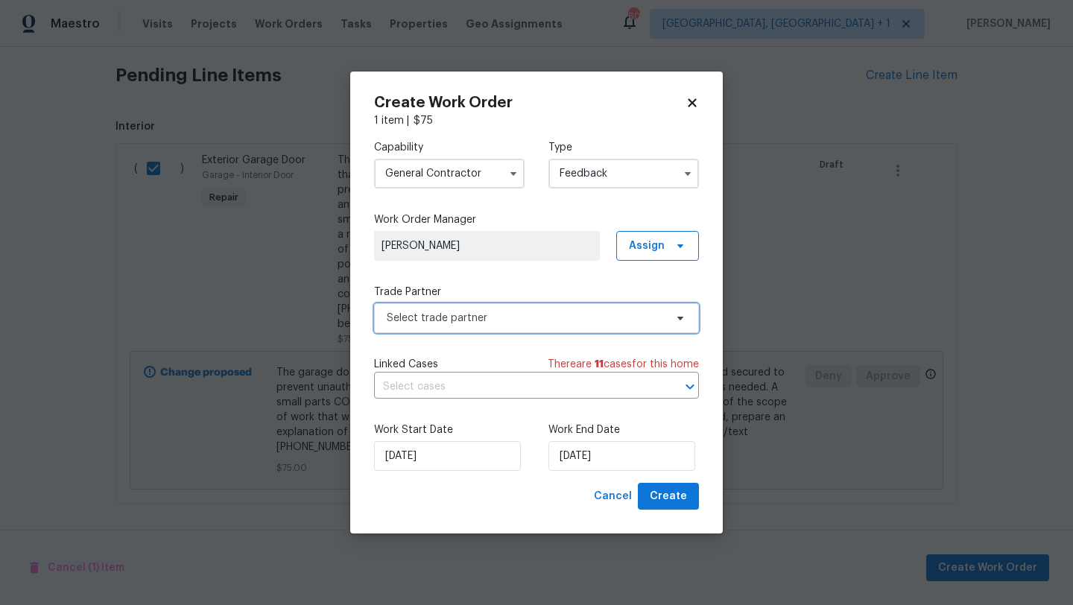
click at [494, 321] on span "Select trade partner" at bounding box center [526, 318] width 278 height 15
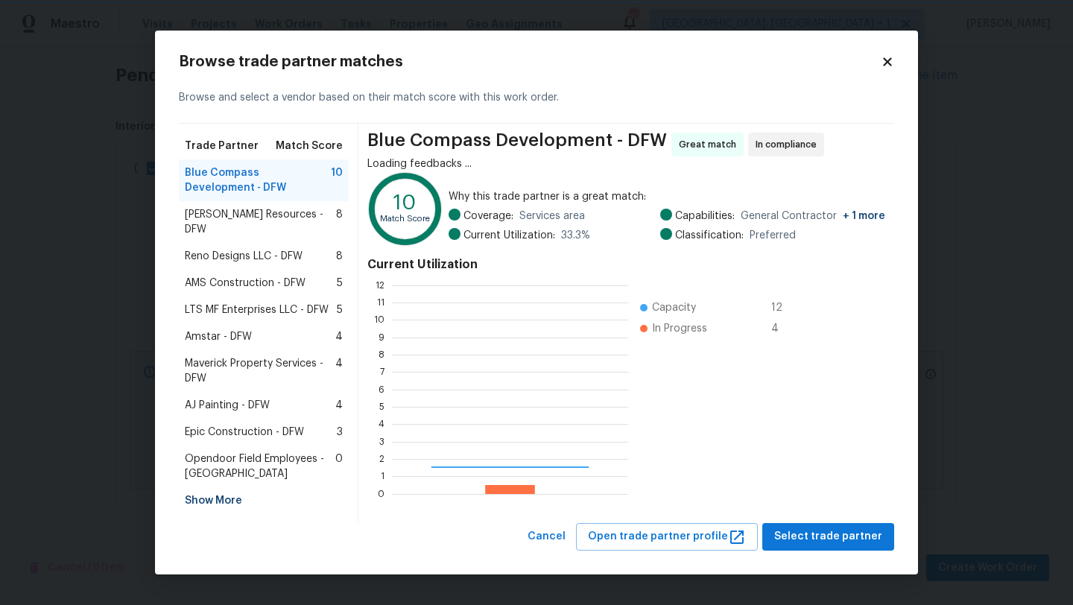
scroll to position [209, 236]
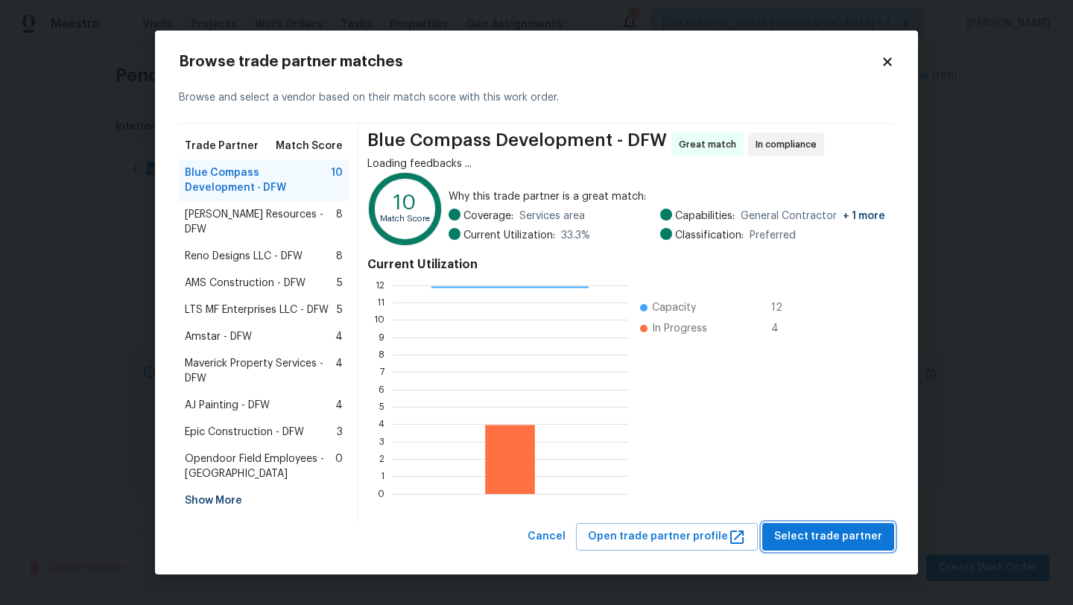
click at [817, 542] on button "Select trade partner" at bounding box center [828, 537] width 132 height 28
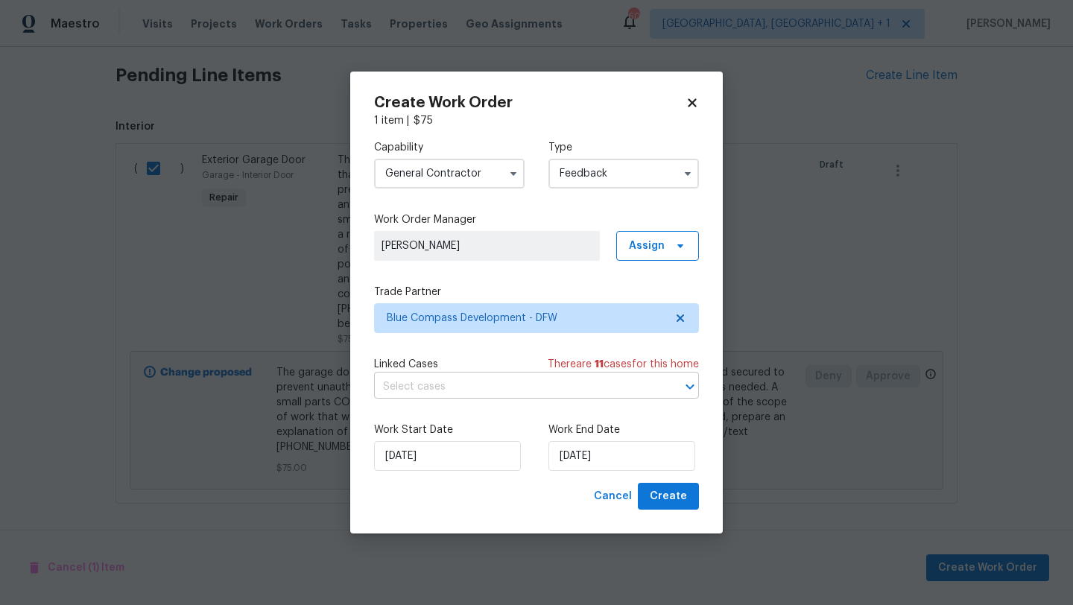
click at [565, 377] on input "text" at bounding box center [515, 386] width 283 height 23
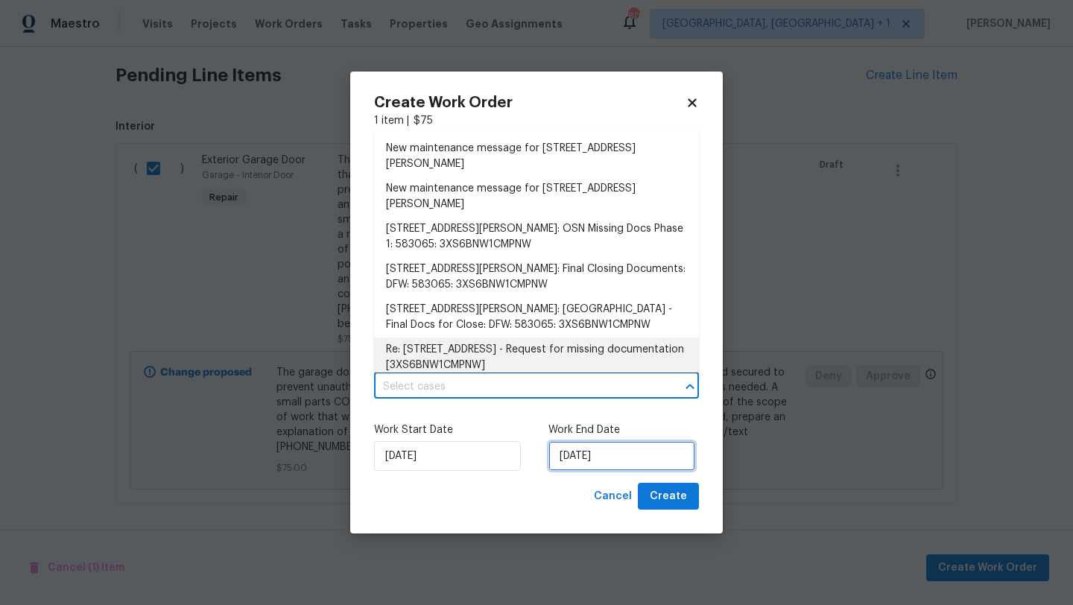
click at [629, 454] on input "12/08/2025" at bounding box center [621, 456] width 147 height 30
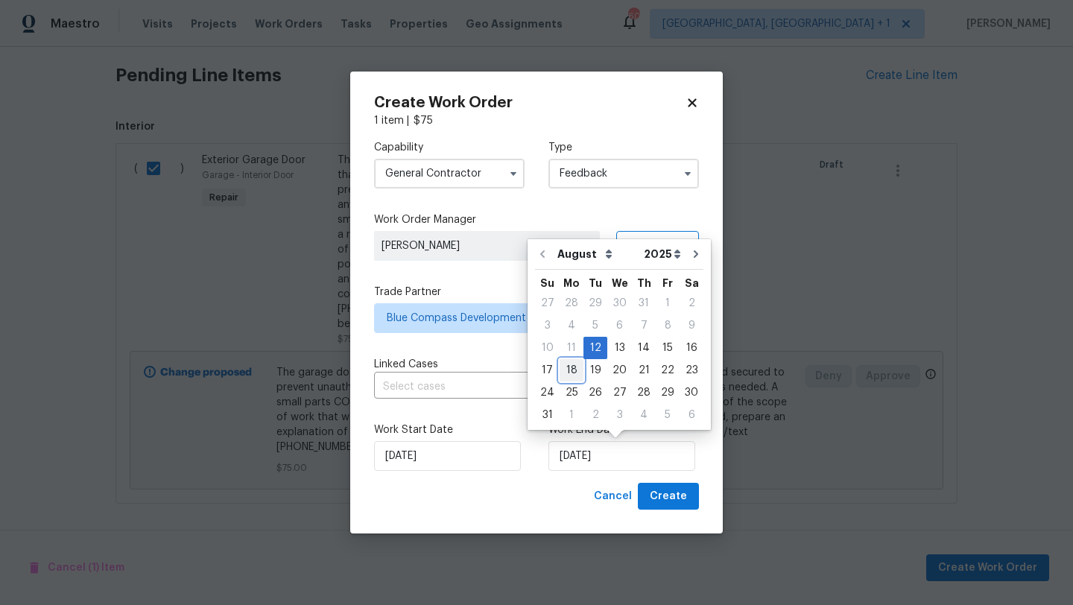
click at [574, 369] on div "18" at bounding box center [571, 370] width 24 height 21
type input "18/08/2025"
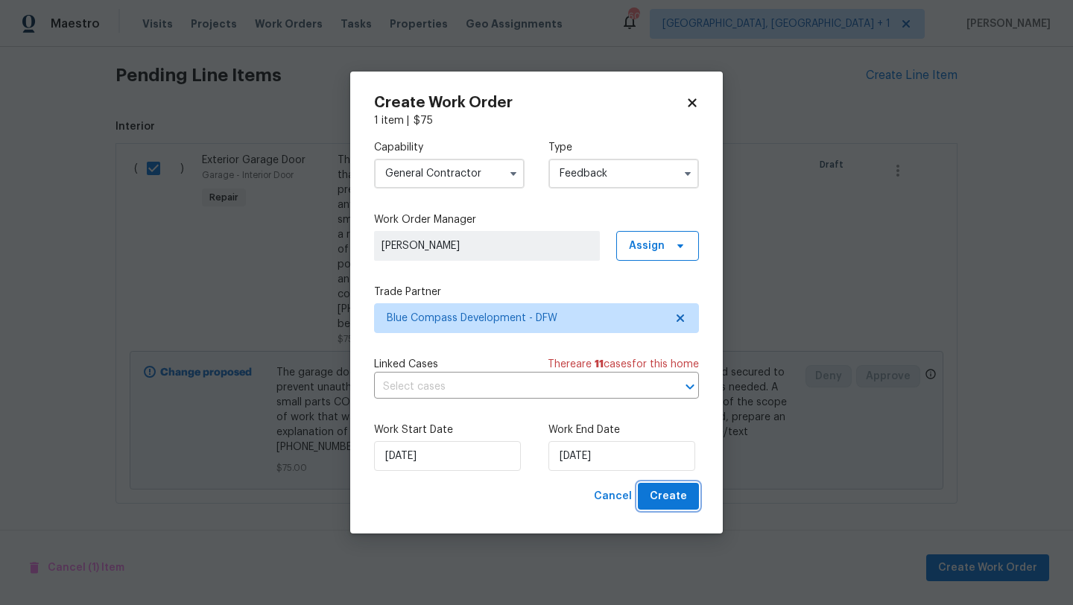
click at [672, 493] on span "Create" at bounding box center [667, 496] width 37 height 19
checkbox input "false"
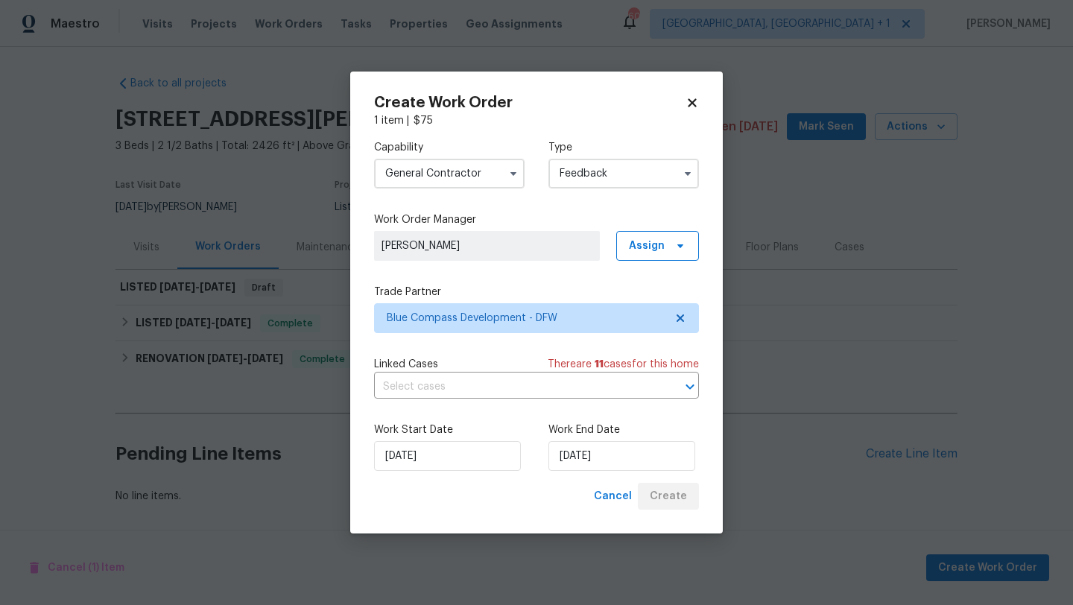
scroll to position [1, 0]
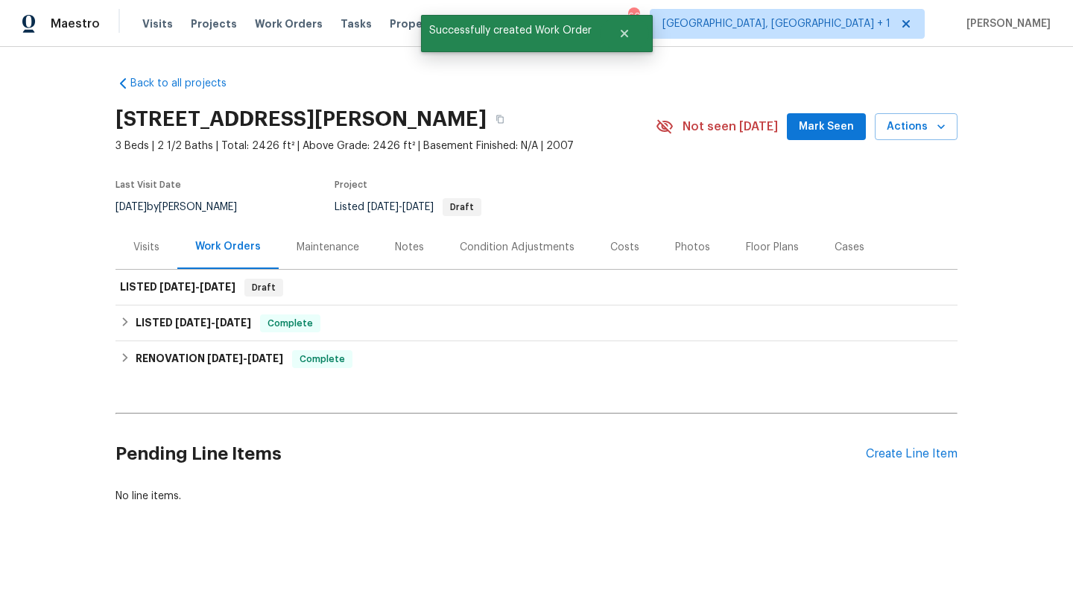
click at [131, 245] on div "Visits" at bounding box center [146, 247] width 62 height 44
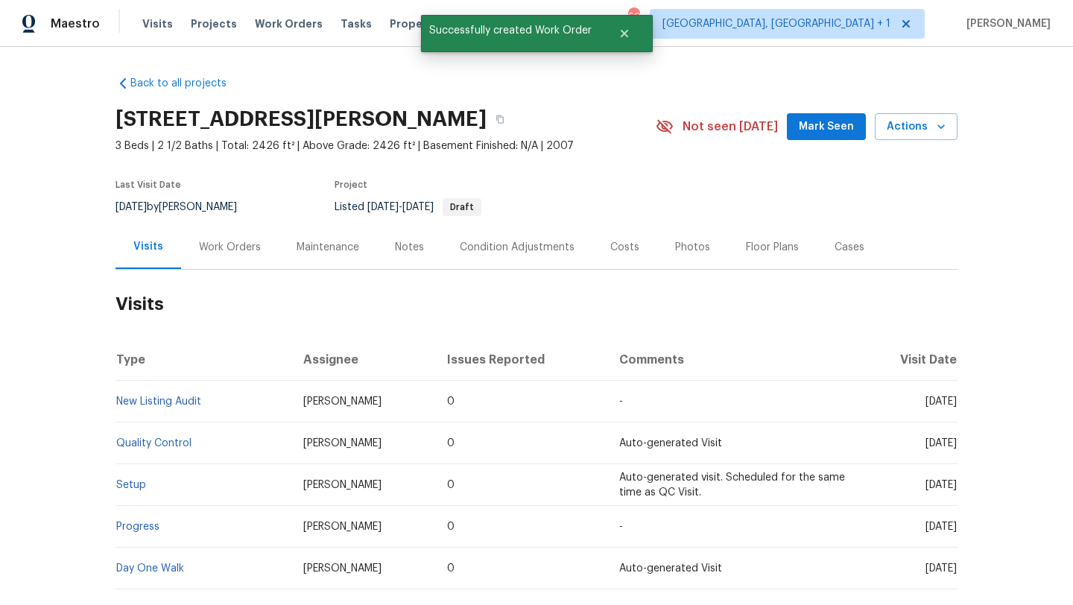
click at [228, 256] on div "Work Orders" at bounding box center [230, 247] width 98 height 44
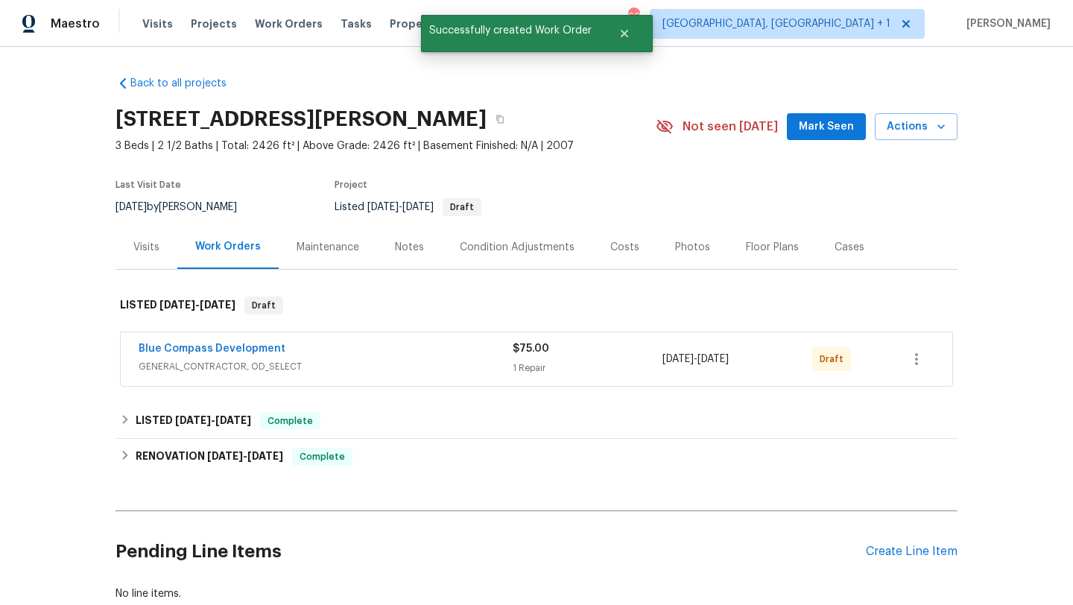
click at [347, 379] on div "Blue Compass Development GENERAL_CONTRACTOR, OD_SELECT $75.00 1 Repair 8/12/202…" at bounding box center [536, 359] width 831 height 54
click at [379, 353] on div "Blue Compass Development" at bounding box center [326, 350] width 374 height 18
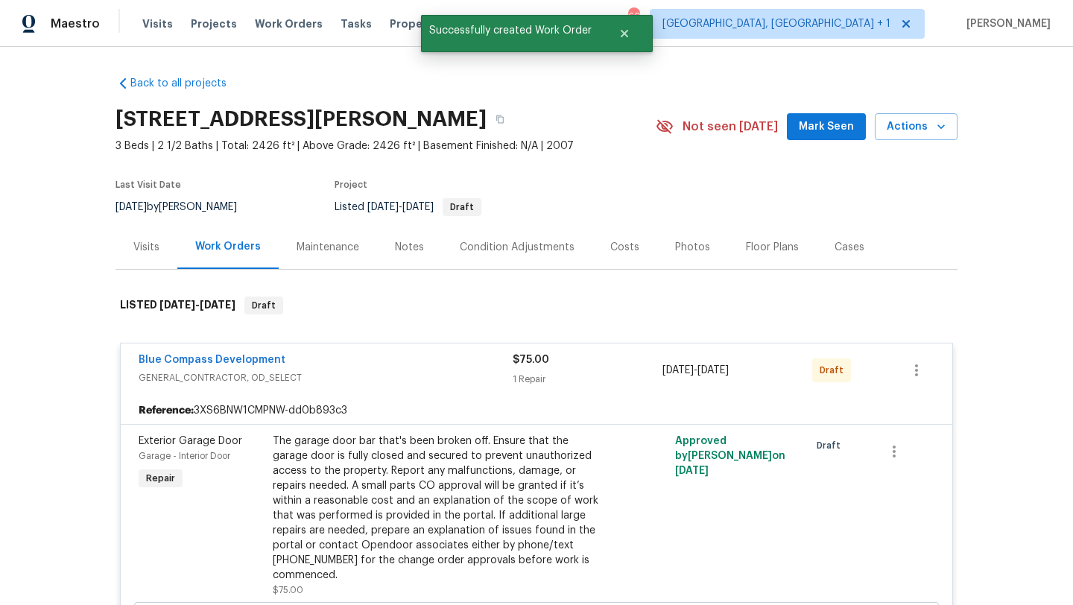
click at [455, 501] on div "The garage door bar that's been broken off. Ensure that the garage door is full…" at bounding box center [436, 507] width 326 height 149
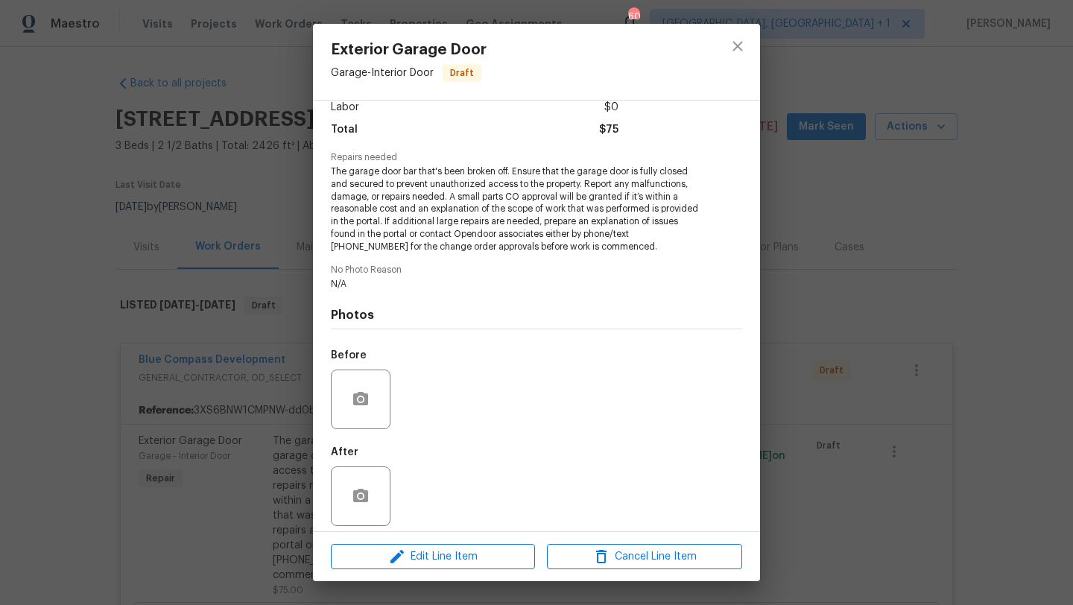
scroll to position [118, 0]
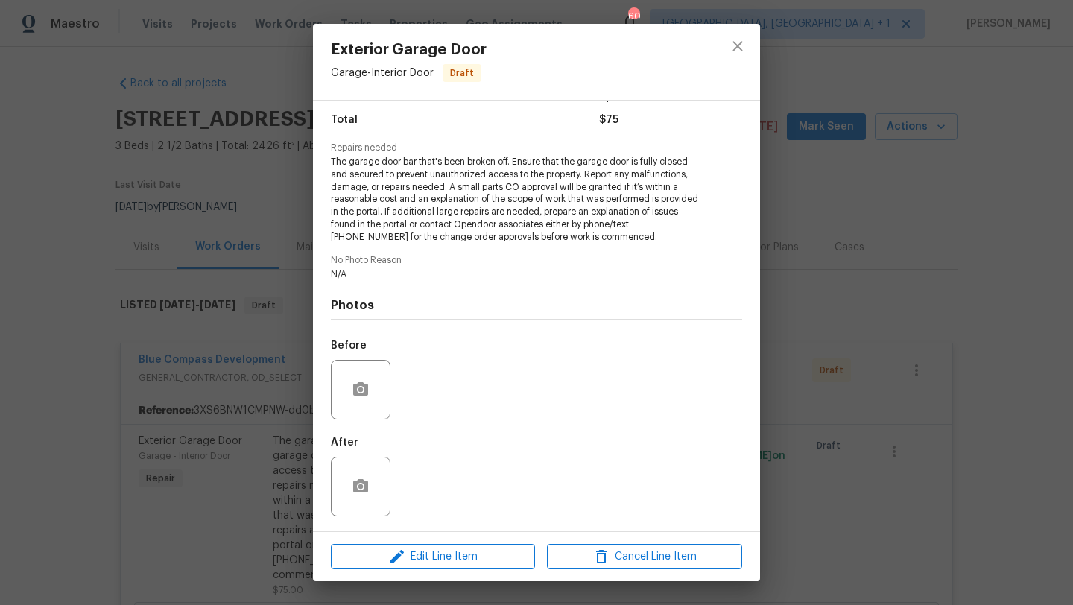
click at [378, 369] on div at bounding box center [361, 390] width 60 height 60
click at [364, 390] on icon "button" at bounding box center [360, 388] width 15 height 13
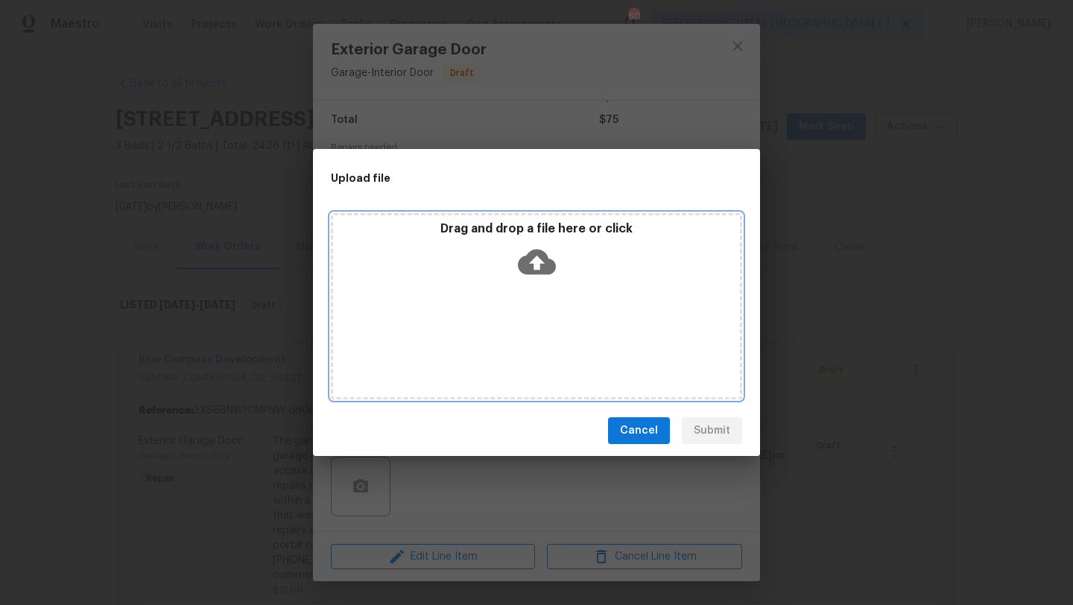
click at [539, 260] on icon at bounding box center [537, 262] width 38 height 38
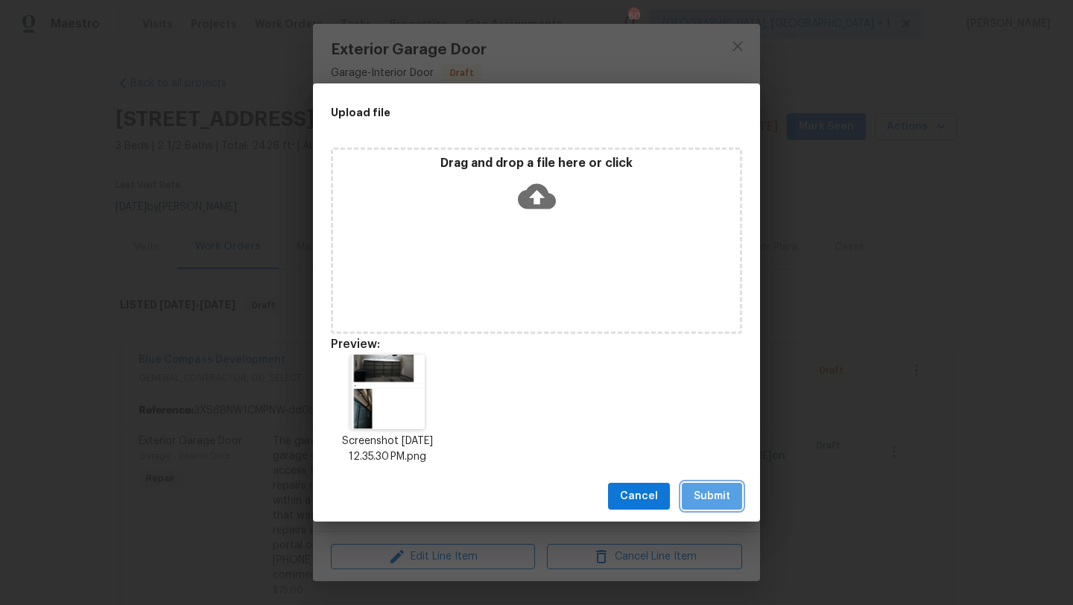
click at [716, 498] on span "Submit" at bounding box center [711, 496] width 36 height 19
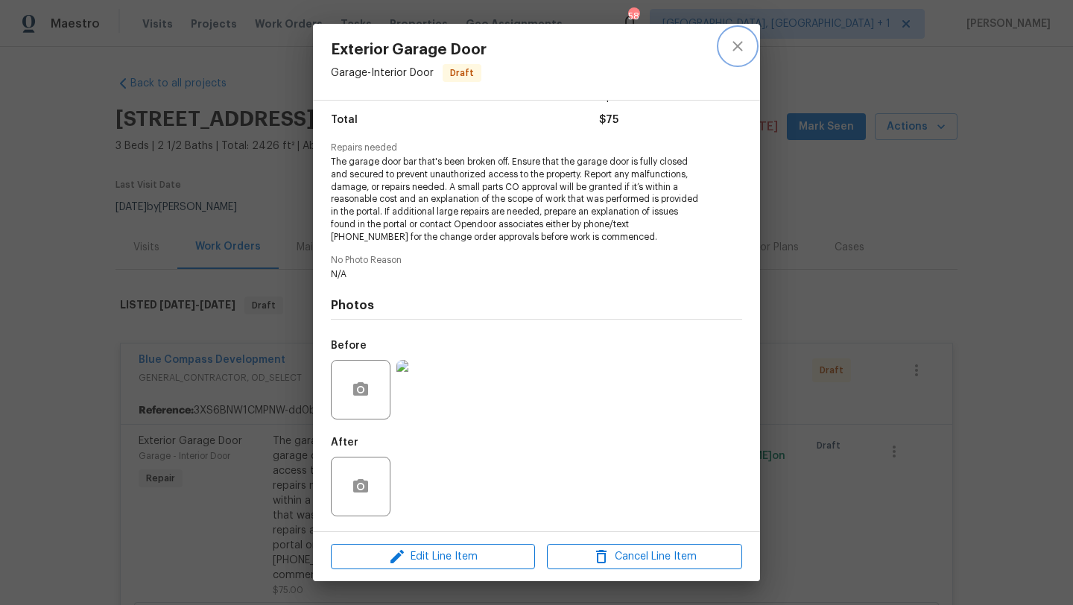
click at [740, 51] on icon "close" at bounding box center [737, 46] width 18 height 18
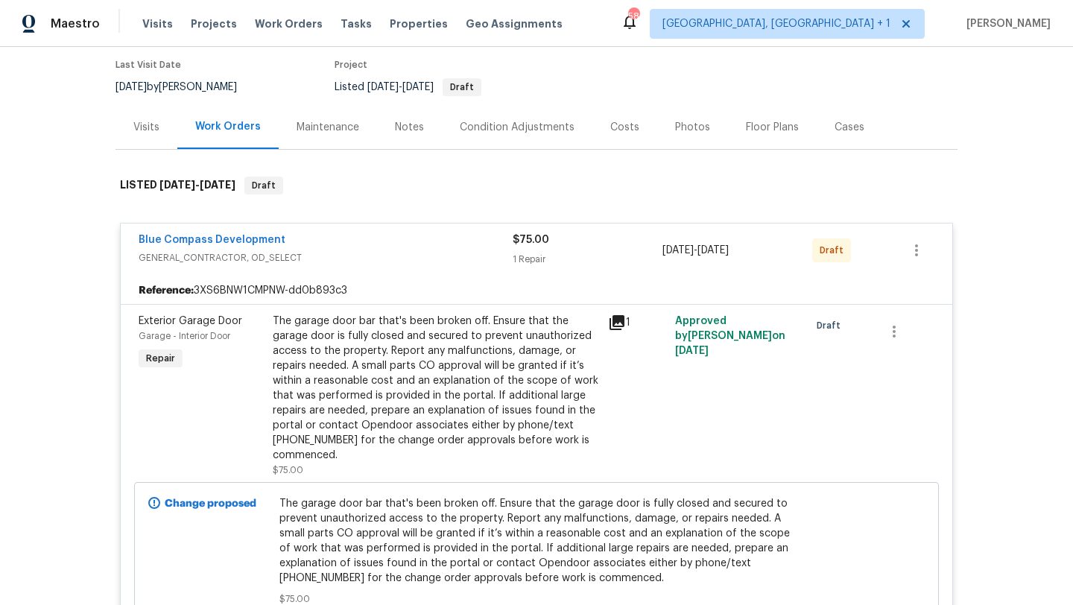
scroll to position [142, 0]
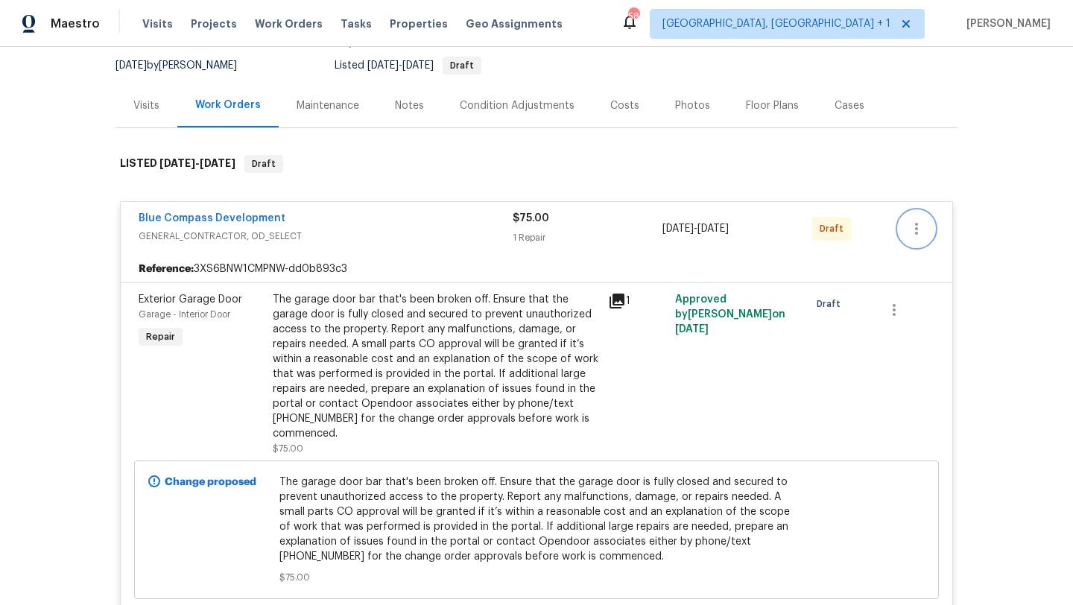
click at [921, 223] on icon "button" at bounding box center [916, 229] width 18 height 18
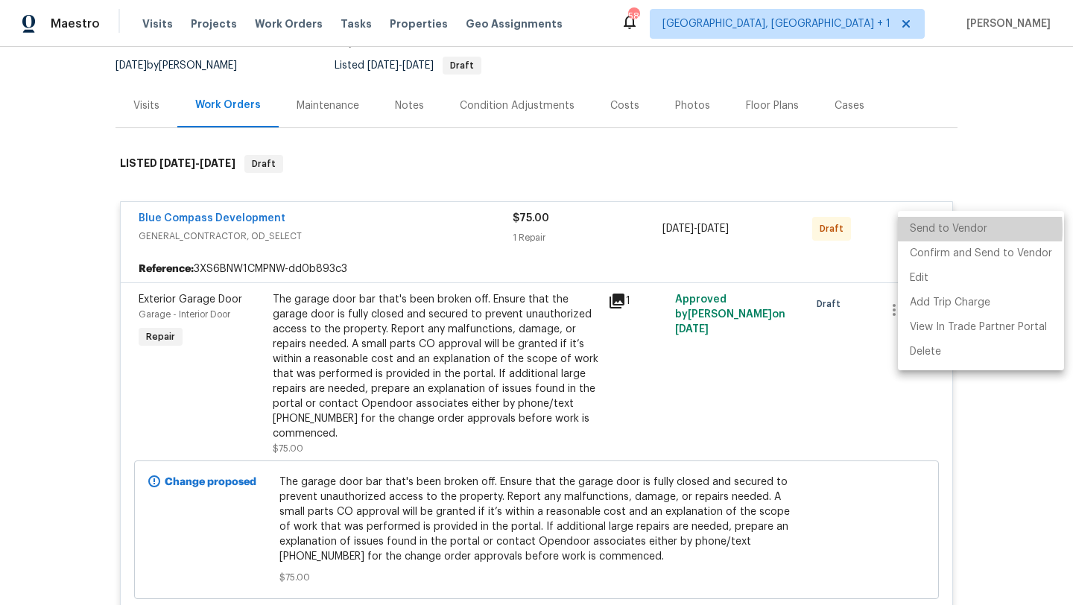
click at [922, 229] on li "Send to Vendor" at bounding box center [981, 229] width 166 height 25
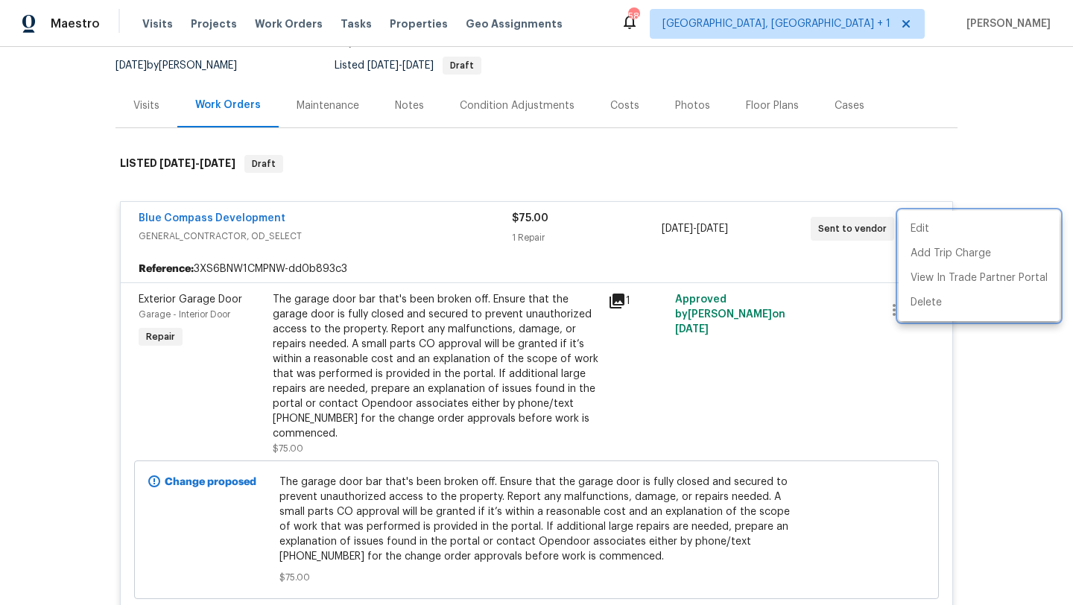
click at [869, 251] on div at bounding box center [536, 302] width 1073 height 605
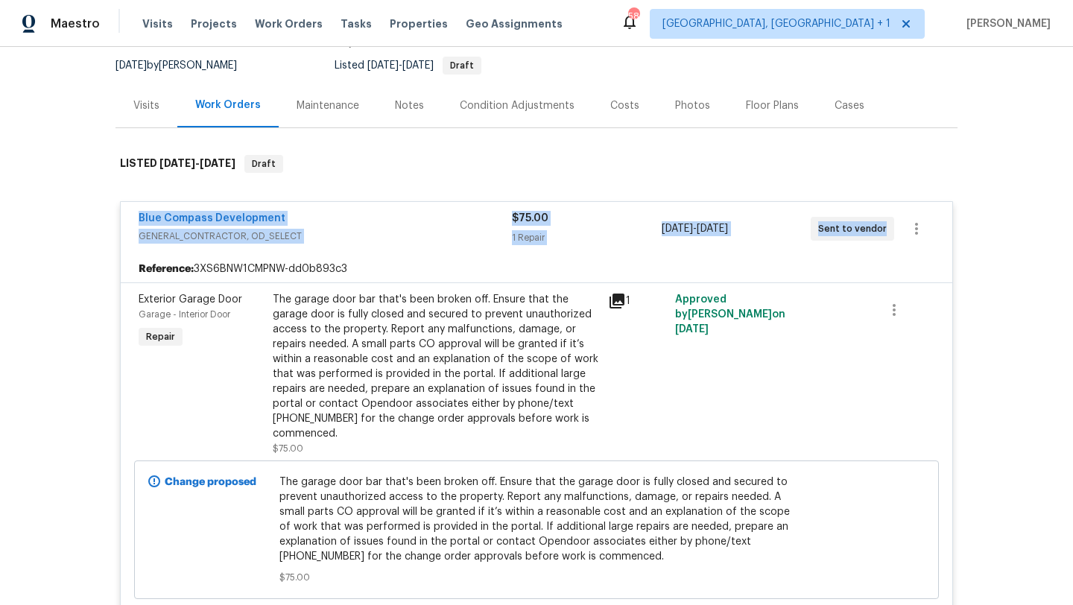
drag, startPoint x: 879, startPoint y: 233, endPoint x: 141, endPoint y: 207, distance: 738.6
click at [141, 207] on div "Blue Compass Development GENERAL_CONTRACTOR, OD_SELECT $75.00 1 Repair 8/12/202…" at bounding box center [536, 229] width 831 height 54
copy div "Blue Compass Development GENERAL_CONTRACTOR, OD_SELECT $75.00 1 Repair 8/12/202…"
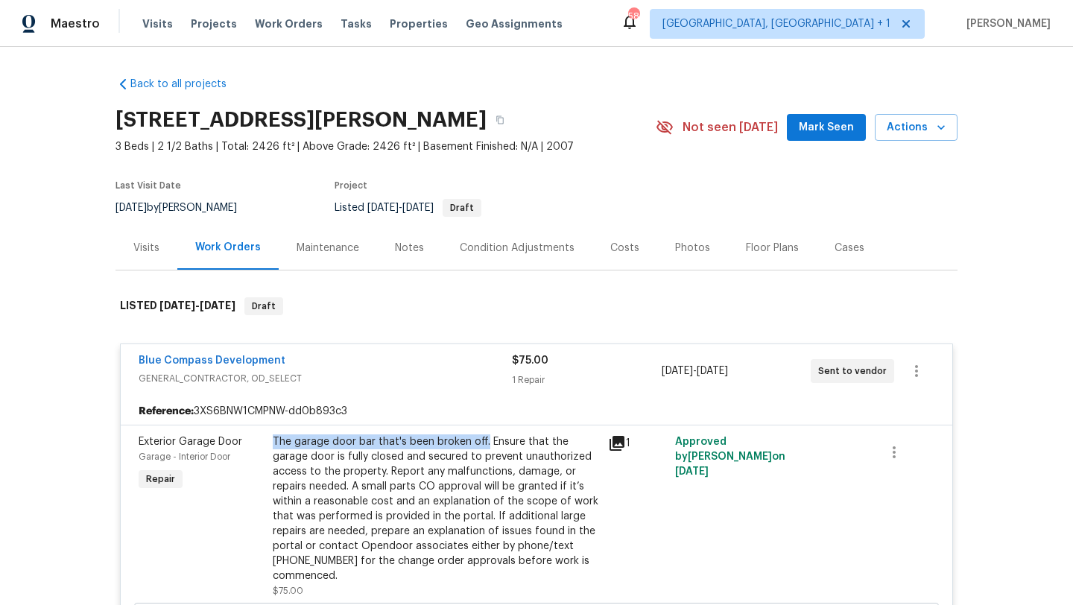
drag, startPoint x: 484, startPoint y: 439, endPoint x: 272, endPoint y: 439, distance: 212.3
click at [272, 439] on div "The garage door bar that's been broken off. Ensure that the garage door is full…" at bounding box center [435, 516] width 335 height 173
copy div "The garage door bar that's been broken off."
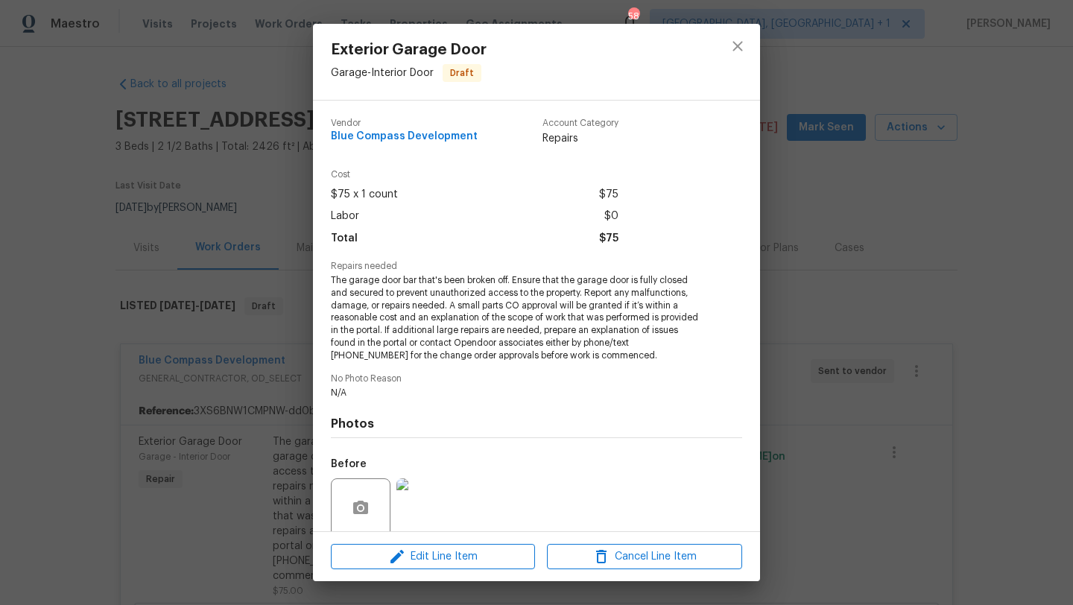
click at [200, 429] on div "Exterior Garage Door Garage - Interior Door Draft Vendor Blue Compass Developme…" at bounding box center [536, 302] width 1073 height 605
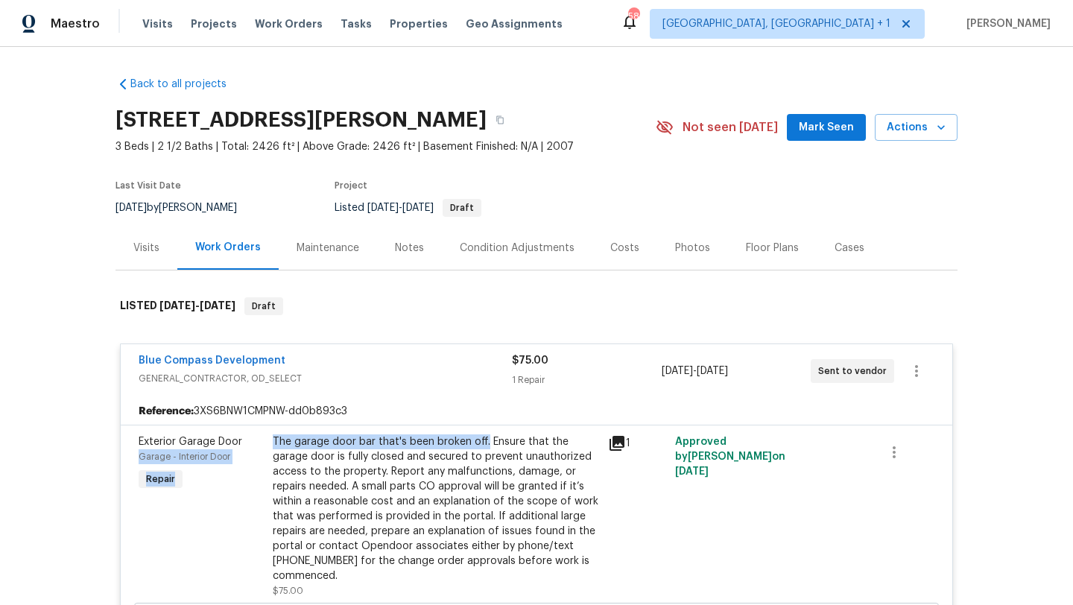
drag, startPoint x: 483, startPoint y: 439, endPoint x: 267, endPoint y: 441, distance: 215.3
click at [268, 441] on div "The garage door bar that's been broken off. Ensure that the garage door is full…" at bounding box center [435, 516] width 335 height 173
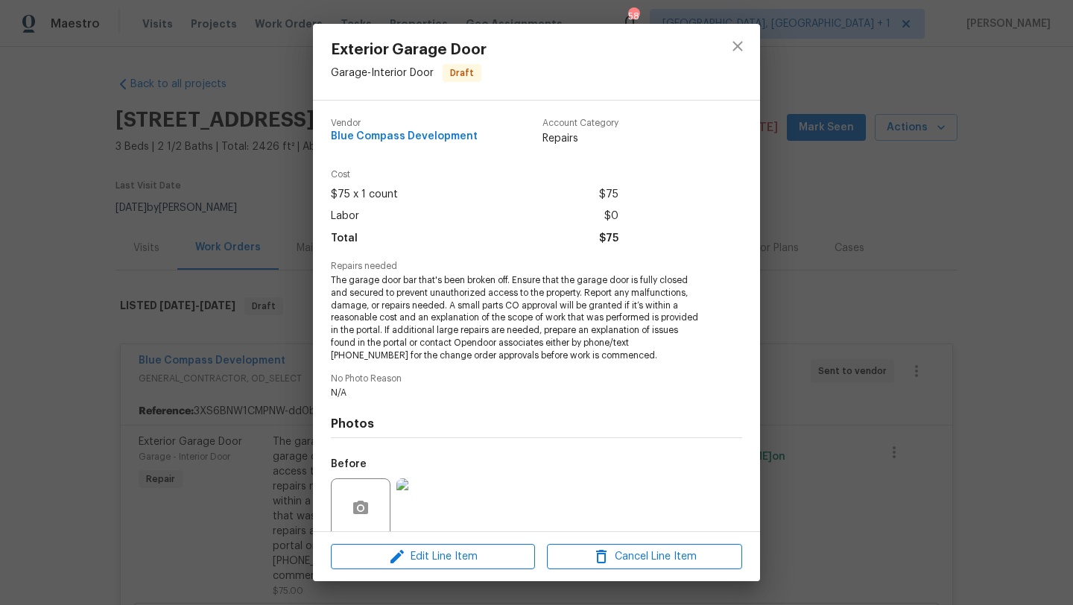
click at [255, 495] on div "Exterior Garage Door Garage - Interior Door Draft Vendor Blue Compass Developme…" at bounding box center [536, 302] width 1073 height 605
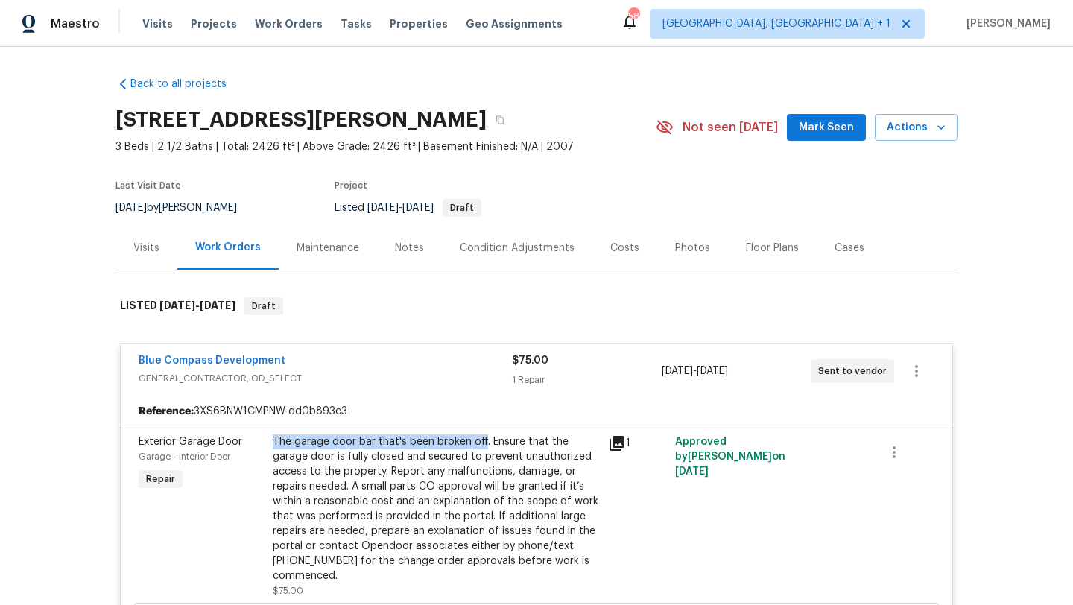
drag, startPoint x: 481, startPoint y: 441, endPoint x: 274, endPoint y: 445, distance: 207.1
click at [274, 445] on div "The garage door bar that's been broken off. Ensure that the garage door is full…" at bounding box center [436, 508] width 326 height 149
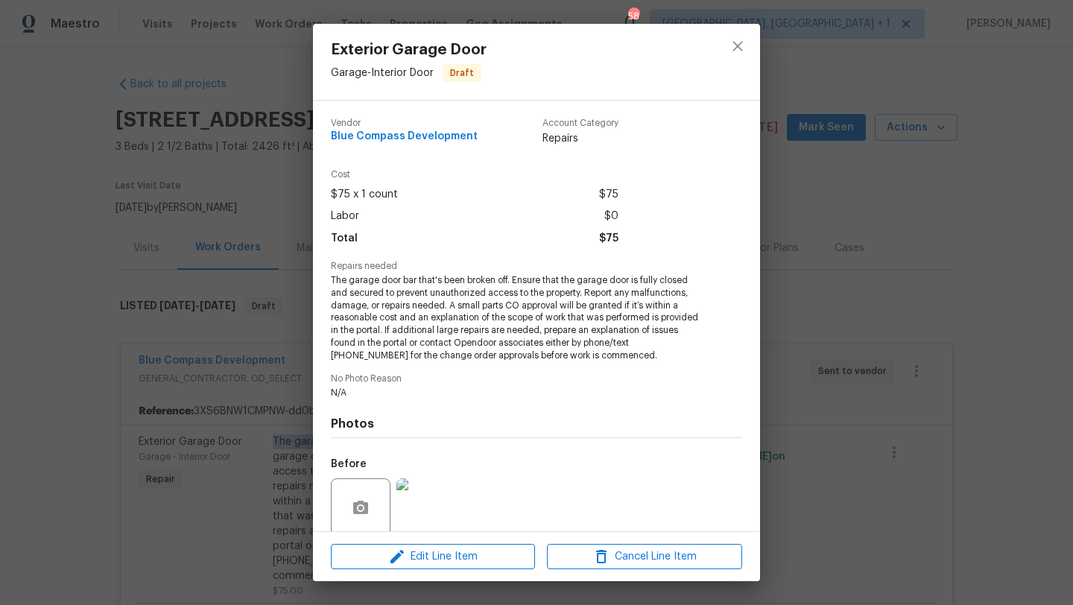
copy div "The garage door bar that's been broken off"
drag, startPoint x: 510, startPoint y: 279, endPoint x: 320, endPoint y: 285, distance: 190.8
click at [320, 285] on div "Vendor Blue Compass Development Account Category Repairs Cost $75 x 1 count $75…" at bounding box center [536, 316] width 447 height 431
copy span "The garage door bar that's been broken off."
click at [817, 228] on div "Exterior Garage Door Garage - Interior Door Draft Vendor Blue Compass Developme…" at bounding box center [536, 302] width 1073 height 605
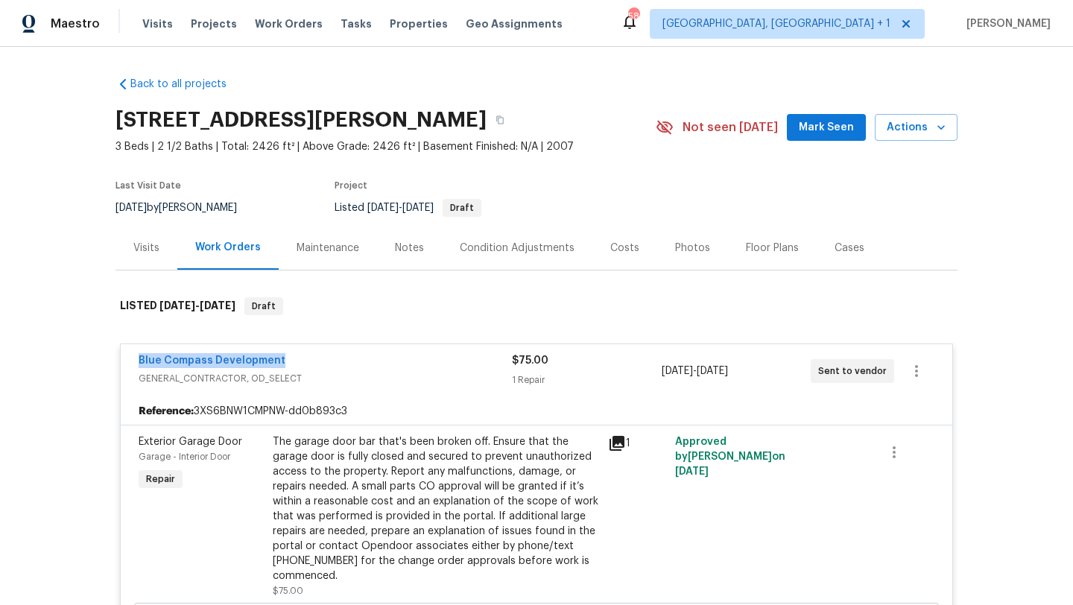
drag, startPoint x: 298, startPoint y: 361, endPoint x: 124, endPoint y: 360, distance: 173.5
click at [124, 360] on div "Blue Compass Development GENERAL_CONTRACTOR, OD_SELECT $75.00 1 Repair 8/12/202…" at bounding box center [536, 371] width 831 height 54
copy link "Blue Compass Development"
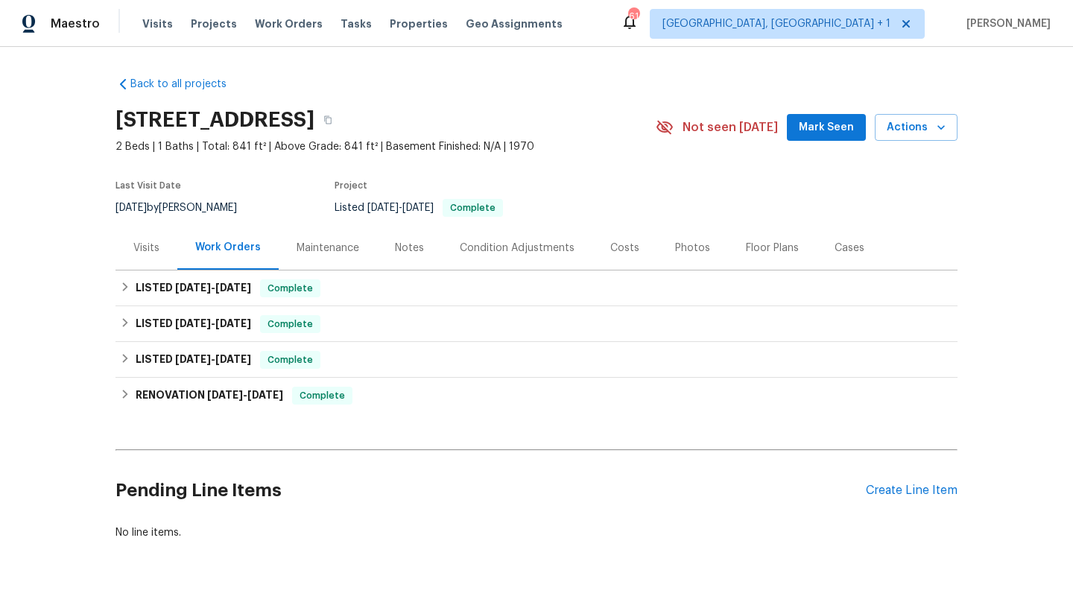
click at [146, 256] on div "Visits" at bounding box center [146, 248] width 62 height 44
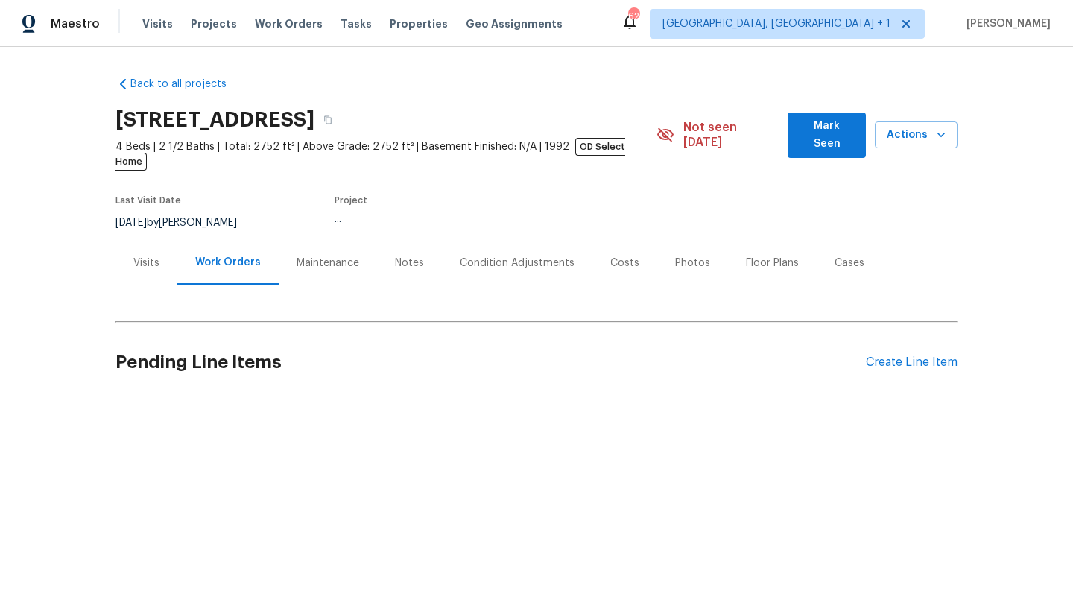
click at [150, 255] on div "Back to all projects [STREET_ADDRESS] 4 Beds | 2 1/2 Baths | Total: 2752 ft² | …" at bounding box center [536, 237] width 842 height 344
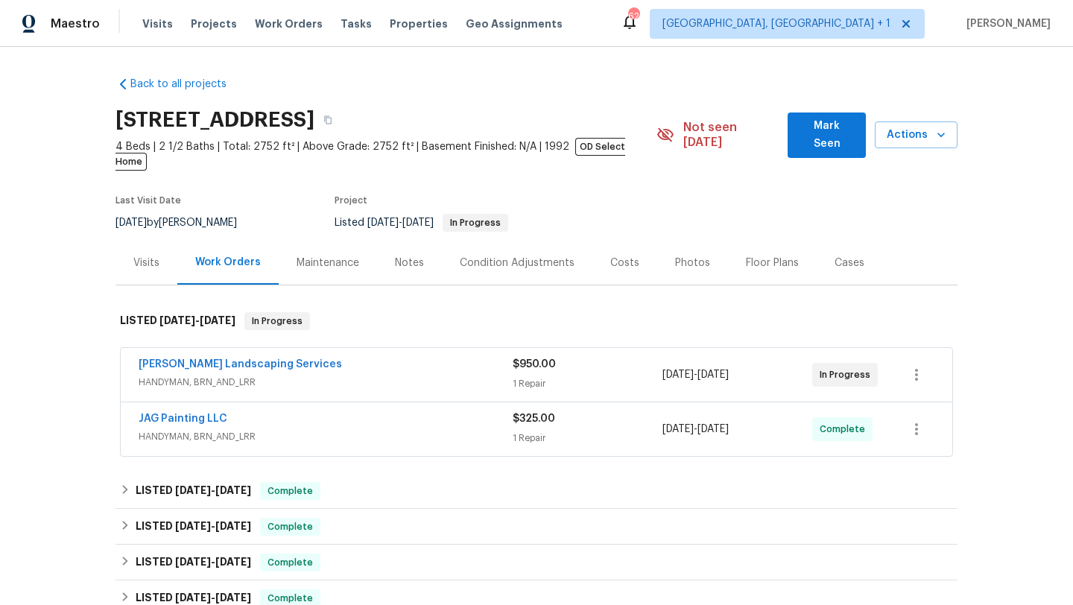
click at [150, 255] on div "Visits" at bounding box center [146, 262] width 26 height 15
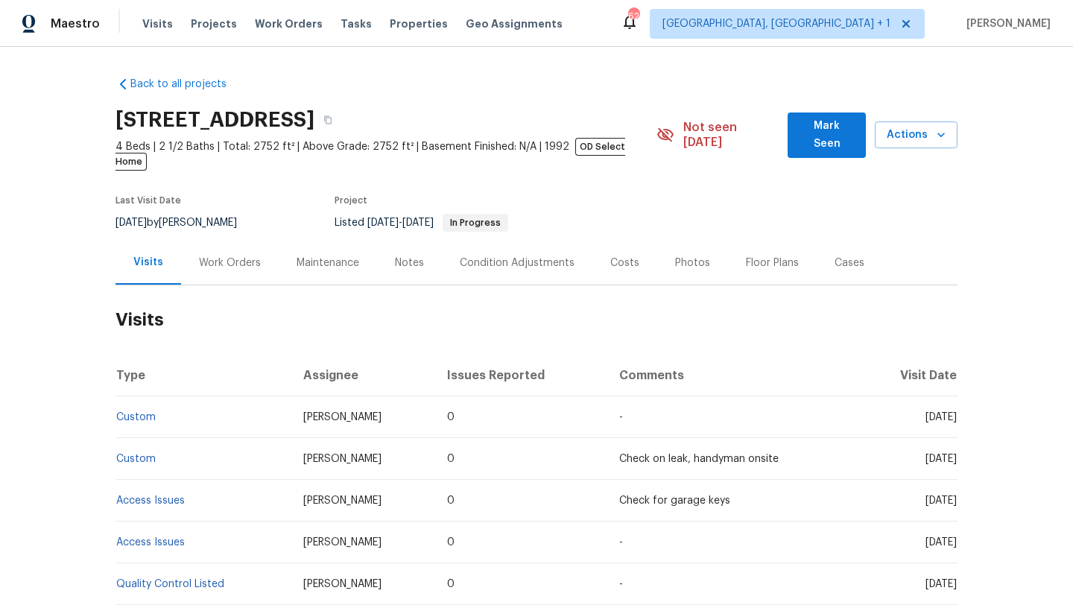
drag, startPoint x: 894, startPoint y: 405, endPoint x: 956, endPoint y: 407, distance: 61.9
click at [956, 412] on span "Fri, Aug 08 2025" at bounding box center [940, 417] width 31 height 10
copy span "Aug 08 2025"
click at [236, 255] on div "Work Orders" at bounding box center [230, 263] width 98 height 44
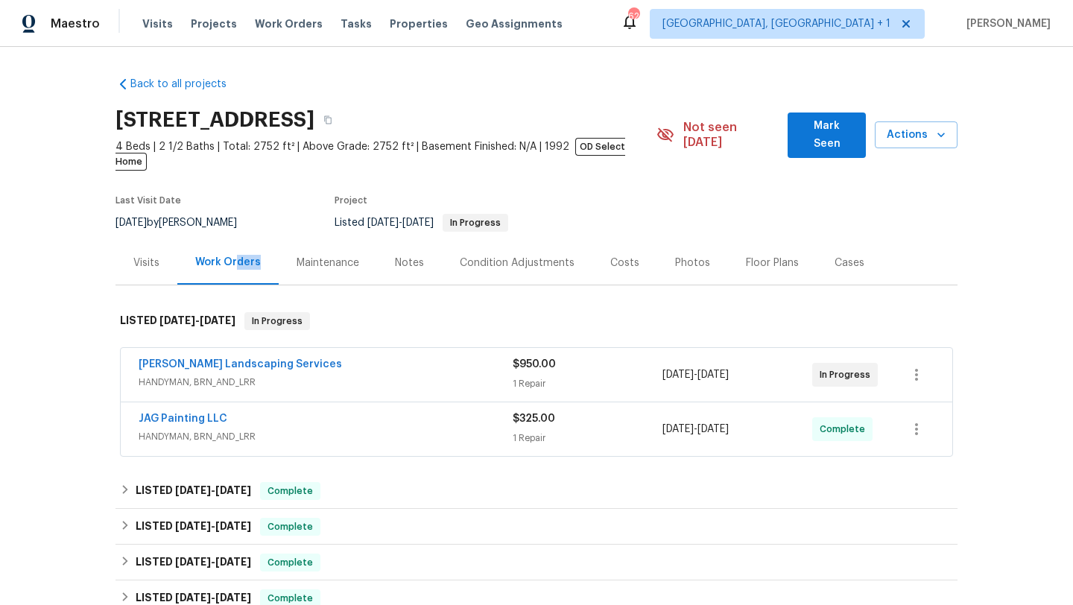
scroll to position [32, 0]
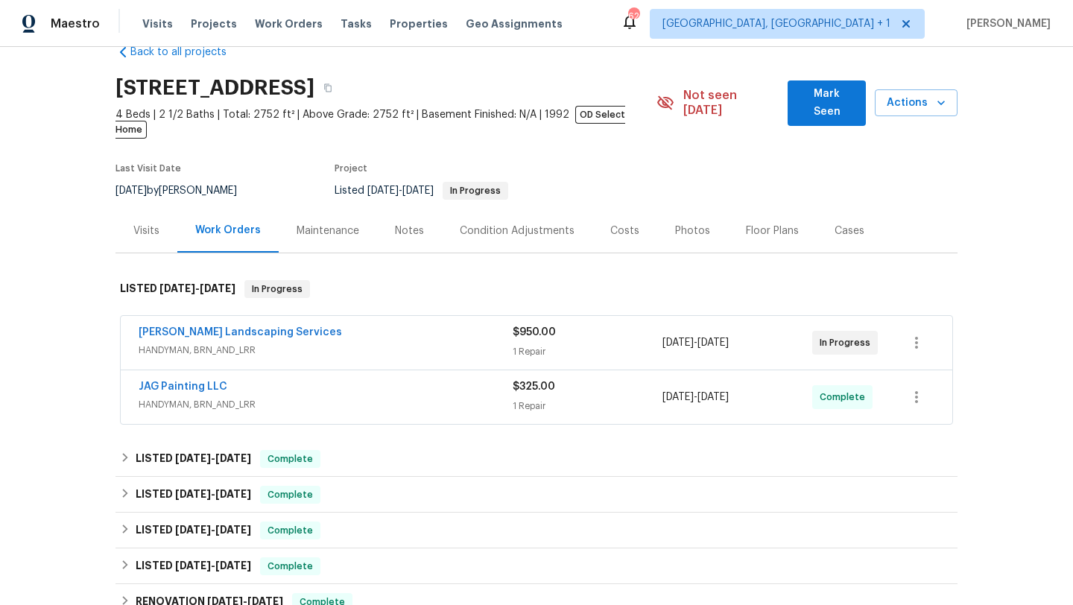
click at [305, 379] on div "JAG Painting LLC" at bounding box center [326, 388] width 374 height 18
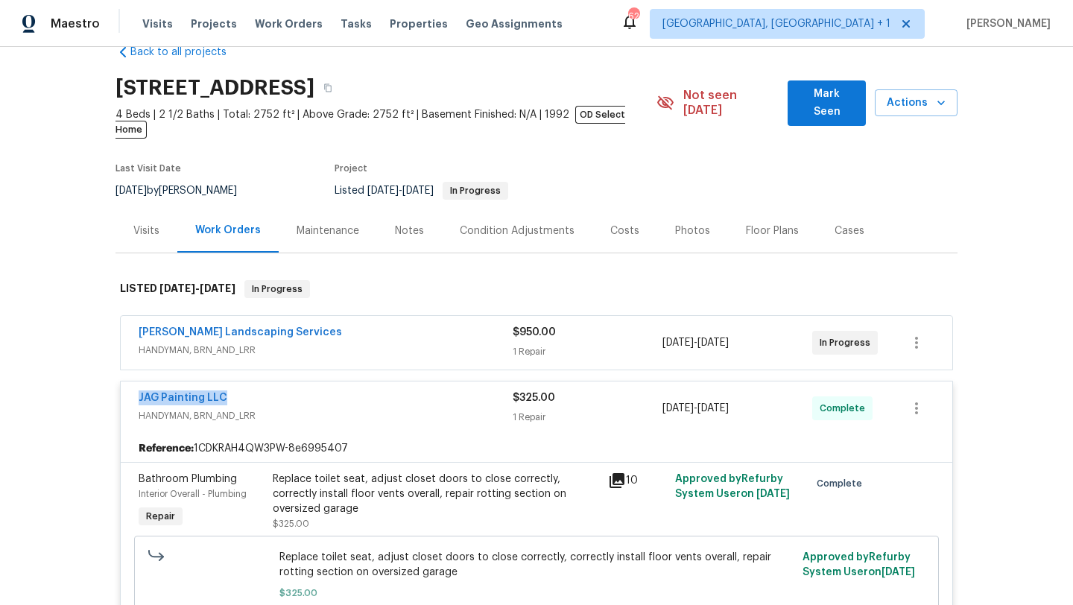
drag, startPoint x: 242, startPoint y: 379, endPoint x: 95, endPoint y: 379, distance: 146.7
click at [95, 379] on div "Back to all projects 437 El Llano Ln NW, Los Ranchos, NM 87107 4 Beds | 2 1/2 B…" at bounding box center [536, 326] width 1073 height 558
copy link "JAG Painting LLC"
drag, startPoint x: 757, startPoint y: 401, endPoint x: 636, endPoint y: 393, distance: 121.7
click at [636, 393] on div "JAG Painting LLC HANDYMAN, BRN_AND_LRR $325.00 1 Repair 8/8/2025 - 8/10/2025 Co…" at bounding box center [519, 408] width 760 height 36
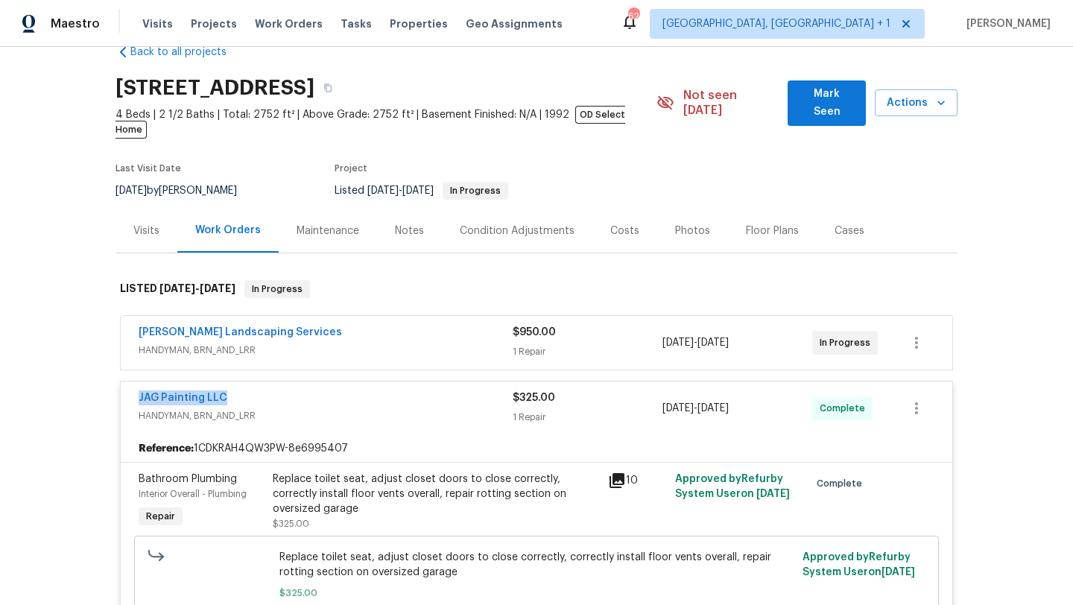
copy div "1 Repair 8/8/2025 - 8/10/2025"
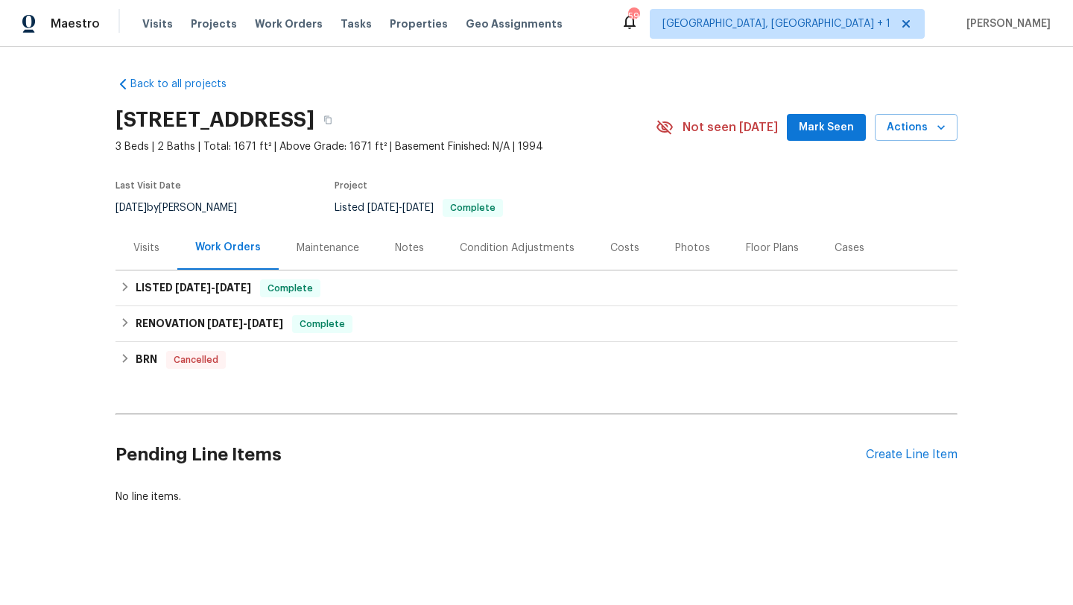
click at [153, 252] on div "Visits" at bounding box center [146, 248] width 26 height 15
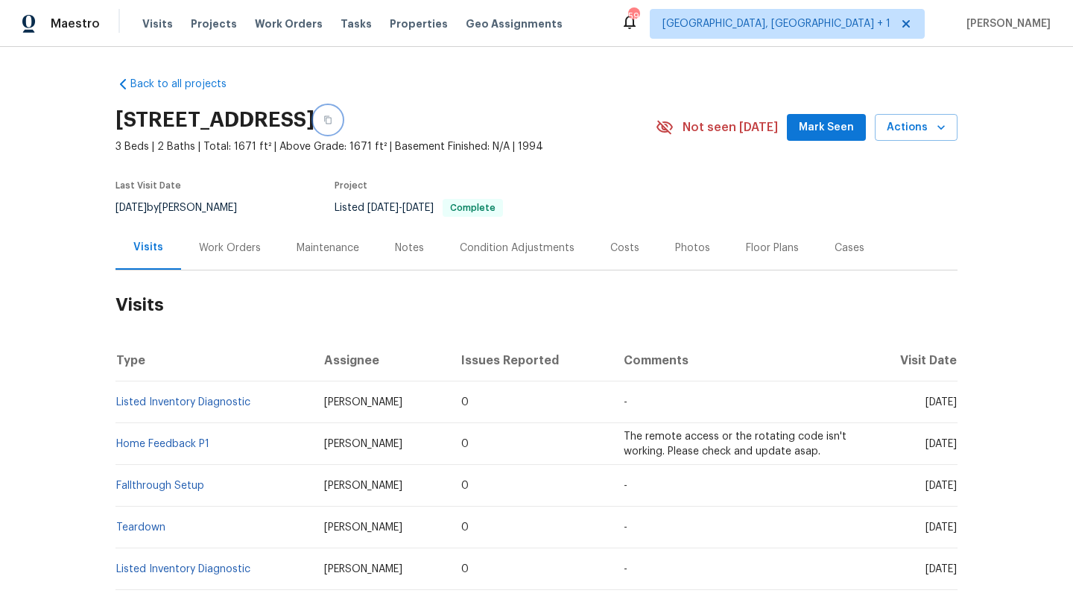
click at [331, 123] on icon "button" at bounding box center [327, 120] width 7 height 8
click at [332, 123] on icon "button" at bounding box center [327, 119] width 9 height 9
